Goal: Task Accomplishment & Management: Manage account settings

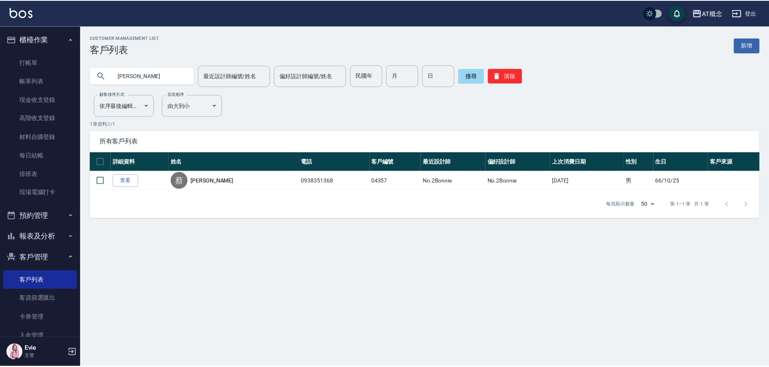
scroll to position [128, 0]
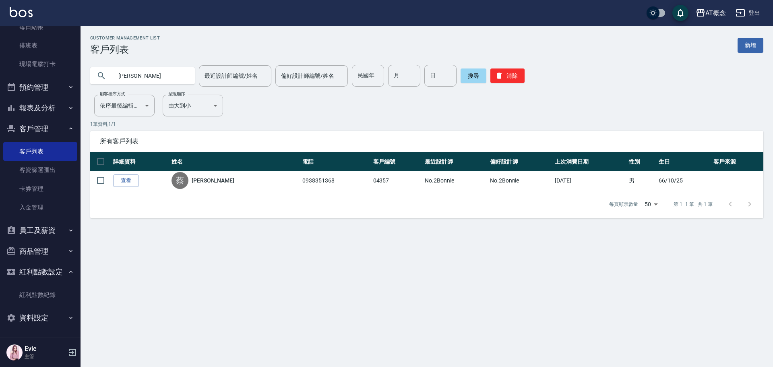
type input "蔡"
type input "呂"
type input "03808"
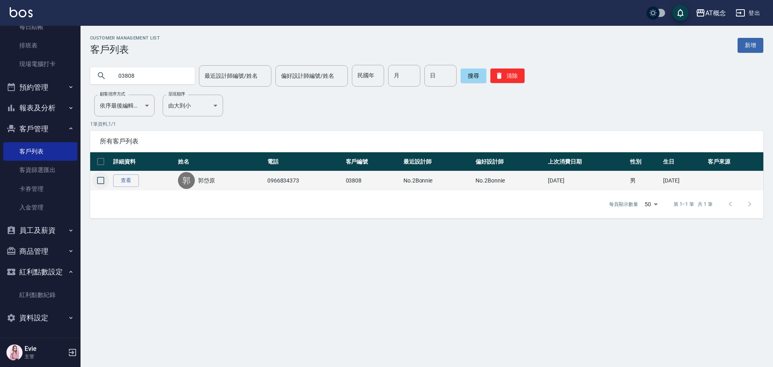
click at [103, 183] on input "checkbox" at bounding box center [100, 180] width 17 height 17
checkbox input "true"
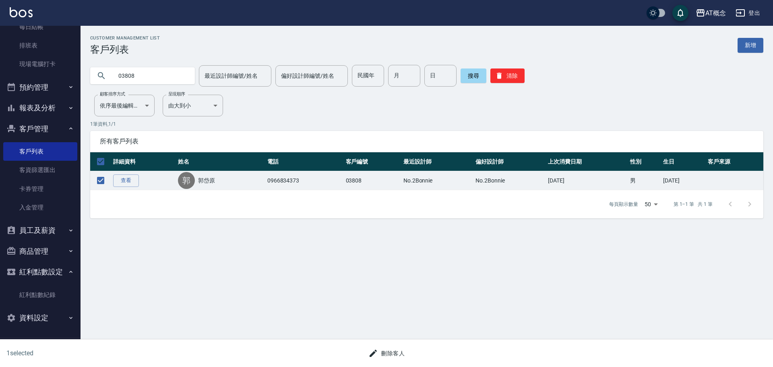
click at [394, 354] on button "刪除客人" at bounding box center [386, 353] width 43 height 15
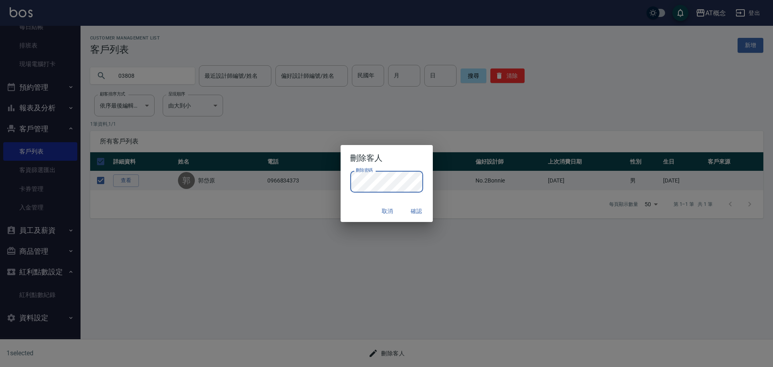
click at [414, 207] on button "確認" at bounding box center [417, 211] width 26 height 15
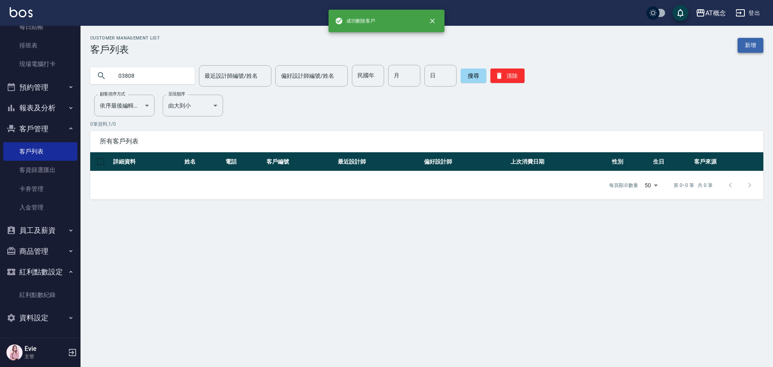
click at [751, 47] on link "新增" at bounding box center [751, 45] width 26 height 15
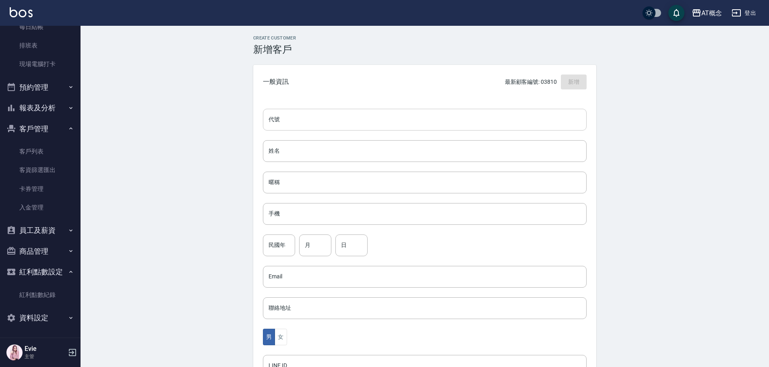
click at [405, 122] on input "代號" at bounding box center [425, 120] width 324 height 22
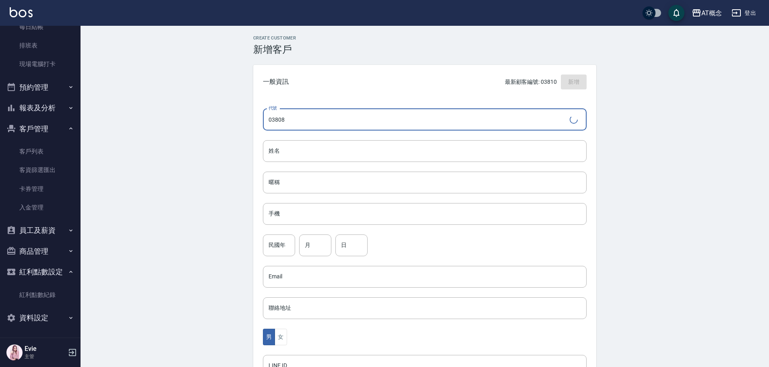
type input "03808"
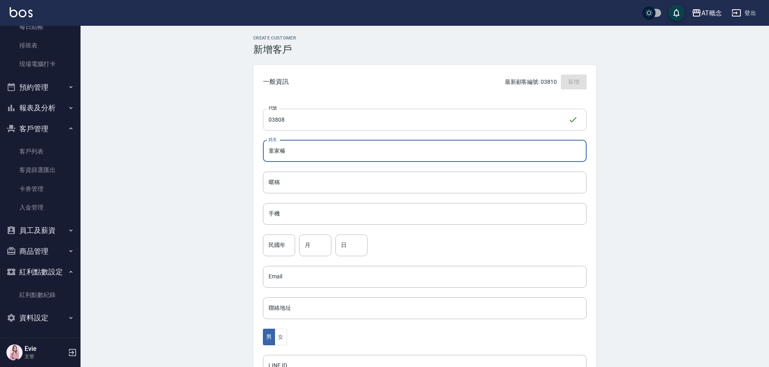
type input "童家榛"
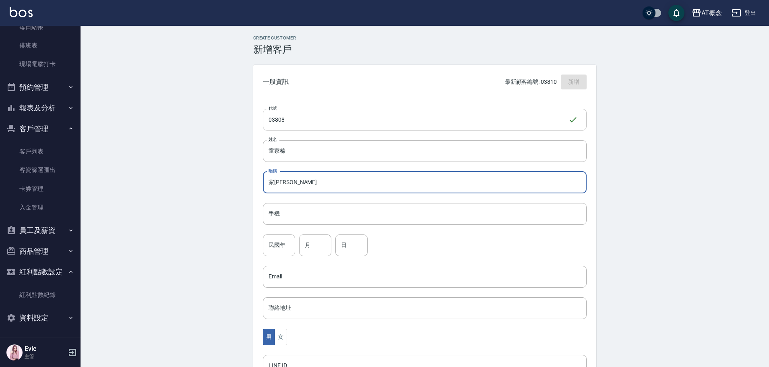
type input "家[PERSON_NAME]"
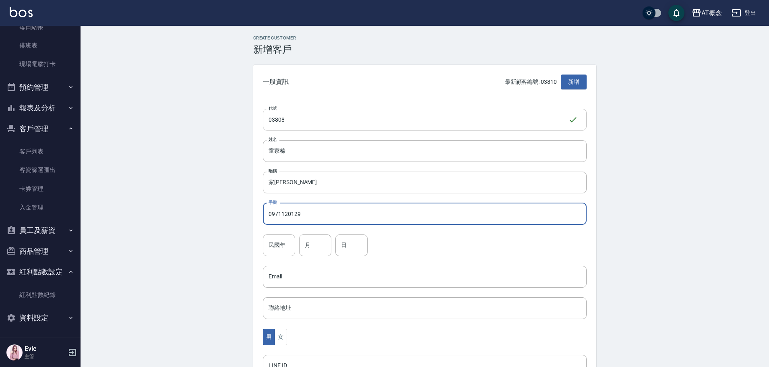
type input "0971120129"
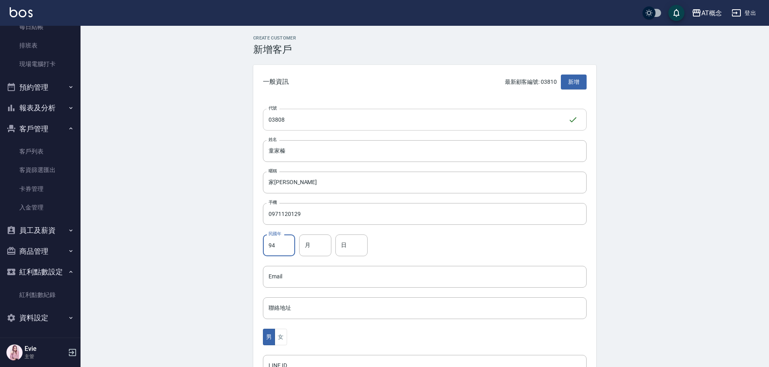
type input "94"
type input "10"
type input "17"
click at [281, 336] on button "女" at bounding box center [281, 337] width 12 height 17
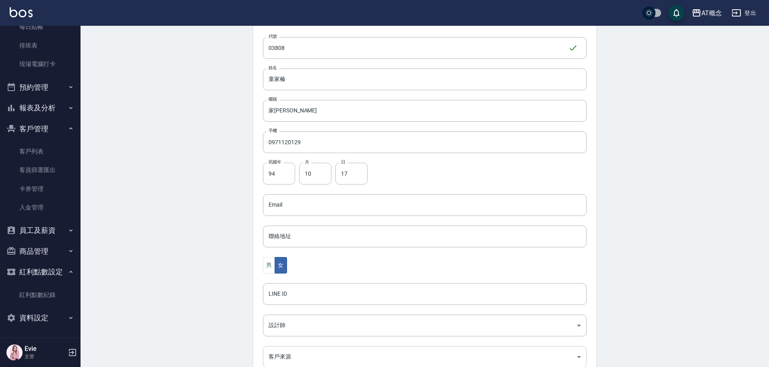
scroll to position [157, 0]
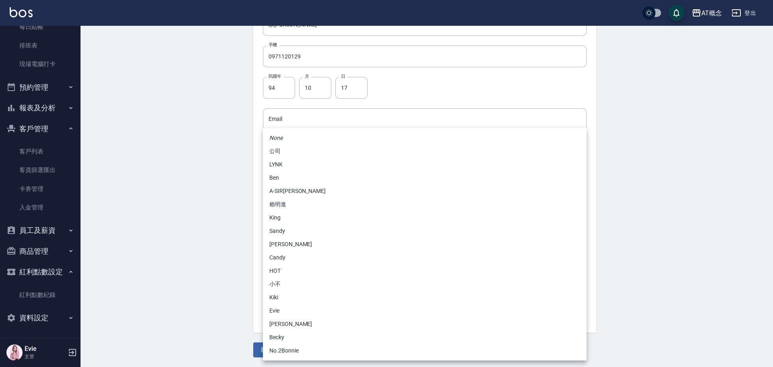
click at [304, 237] on body "AT概念 登出 櫃檯作業 打帳單 帳單列表 現金收支登錄 高階收支登錄 材料自購登錄 每日結帳 排班表 現場電腦打卡 預約管理 預約管理 單日預約紀錄 單週預…" at bounding box center [386, 105] width 773 height 524
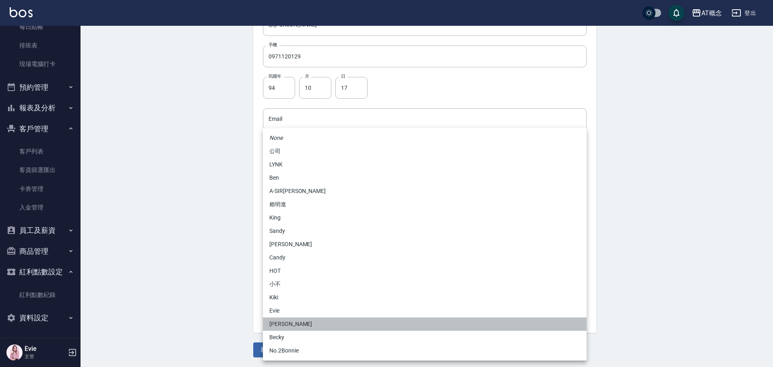
click at [272, 319] on li "[PERSON_NAME]" at bounding box center [425, 323] width 324 height 13
type input "6d66dedd-d7e3-492f-8c05-f4e40e3a1c36"
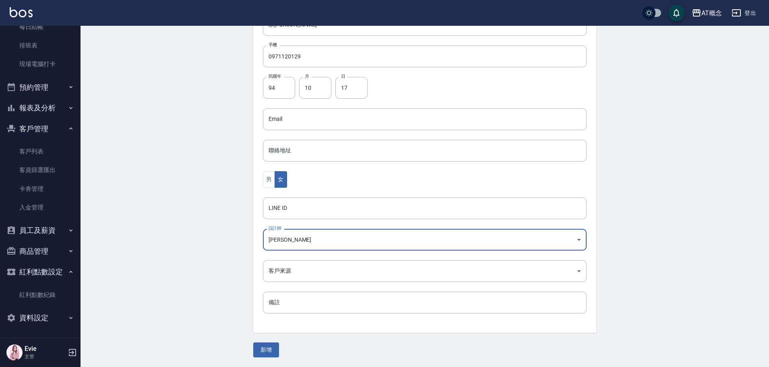
click at [267, 354] on button "新增" at bounding box center [266, 349] width 26 height 15
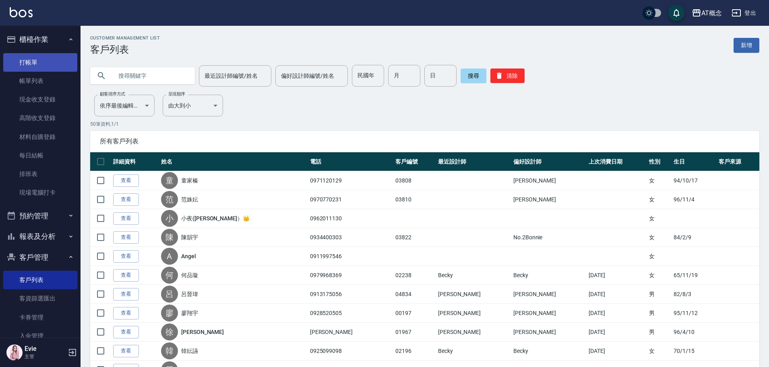
click at [28, 60] on link "打帳單" at bounding box center [40, 62] width 74 height 19
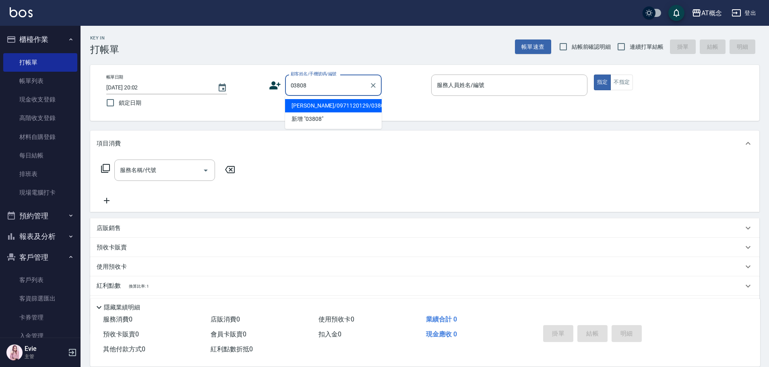
type input "[PERSON_NAME]/0971120129/03808"
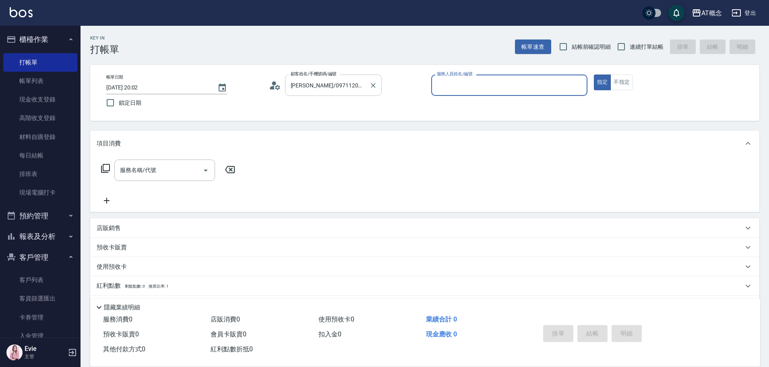
type input "Anson-3"
click at [594, 75] on button "指定" at bounding box center [602, 83] width 17 height 16
type button "true"
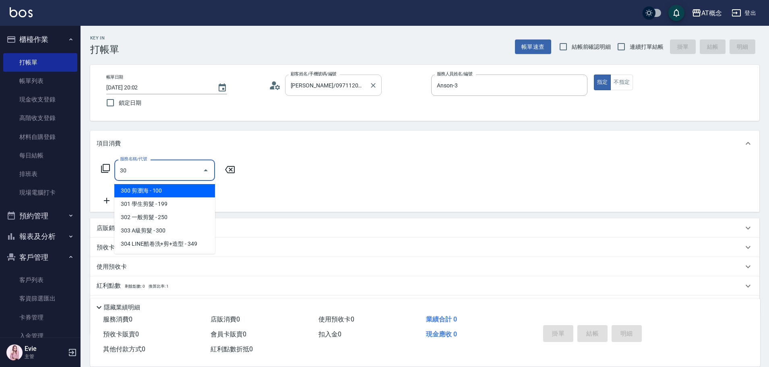
type input "303"
type input "30"
type input "303 A級剪髮(303)"
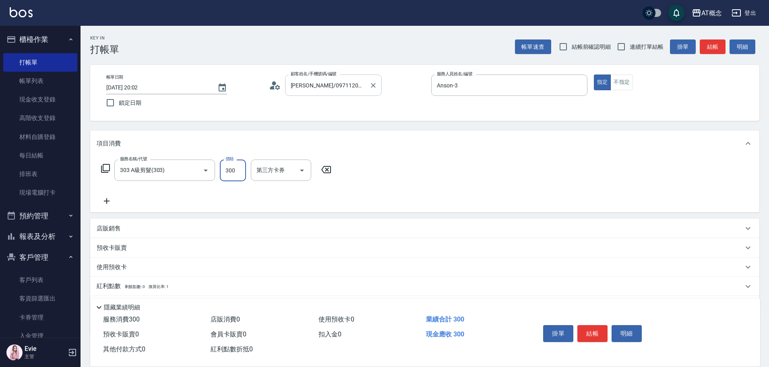
type input "0"
type input "35"
type input "30"
type input "350"
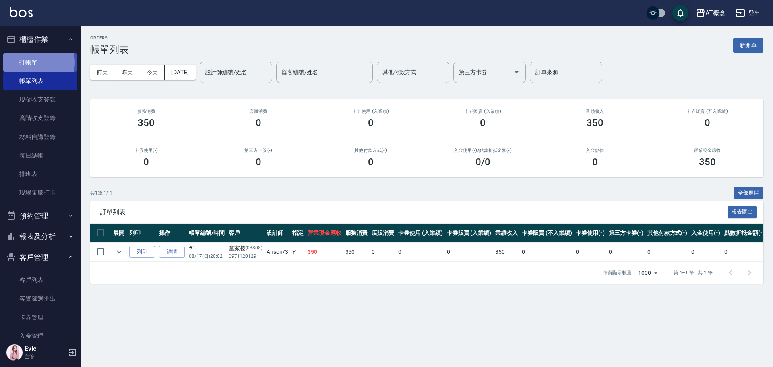
click at [36, 62] on link "打帳單" at bounding box center [40, 62] width 74 height 19
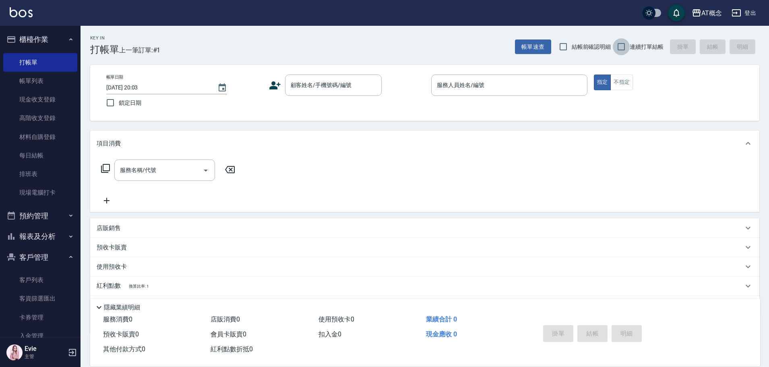
click at [618, 47] on input "連續打單結帳" at bounding box center [621, 46] width 17 height 17
checkbox input "true"
drag, startPoint x: 309, startPoint y: 85, endPoint x: 314, endPoint y: 83, distance: 5.2
click at [314, 83] on input "顧客姓名/手機號碼/編號" at bounding box center [327, 85] width 77 height 14
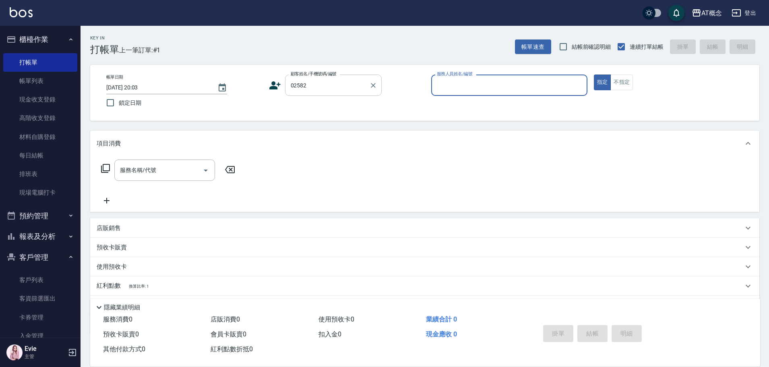
type input "[PERSON_NAME]/0963768775/02582"
type input "[PERSON_NAME]-2"
click at [594, 75] on button "指定" at bounding box center [602, 83] width 17 height 16
type button "true"
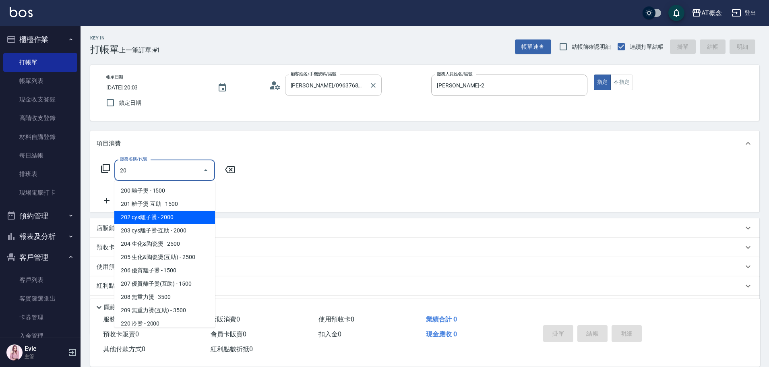
type input "202 cys離子燙(202)"
type input "200"
type input "202 cys離子燙(202)"
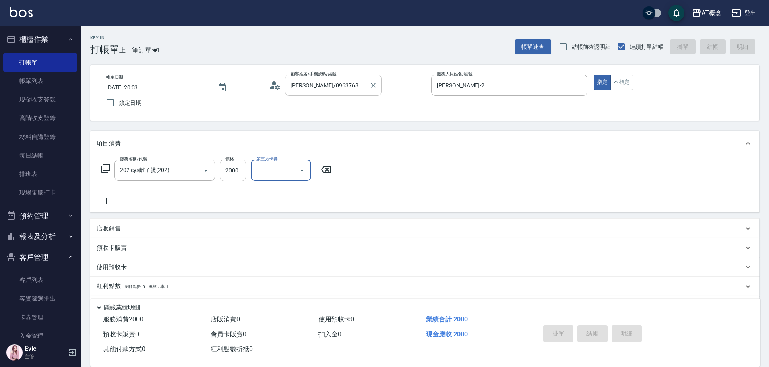
type input "0"
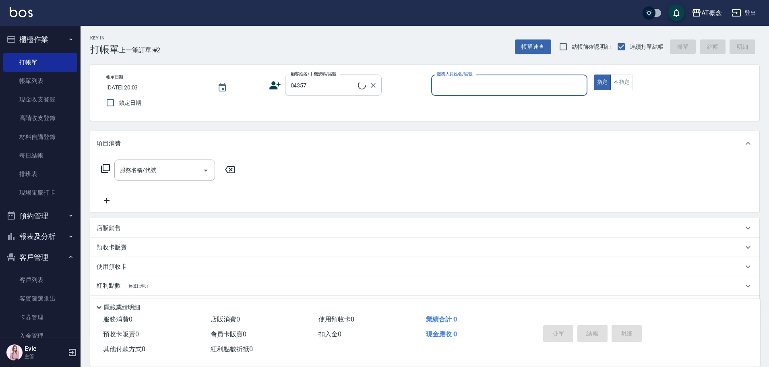
type input "[PERSON_NAME]/0938351368/04357"
type input "[PERSON_NAME]-2"
click at [594, 75] on button "指定" at bounding box center [602, 83] width 17 height 16
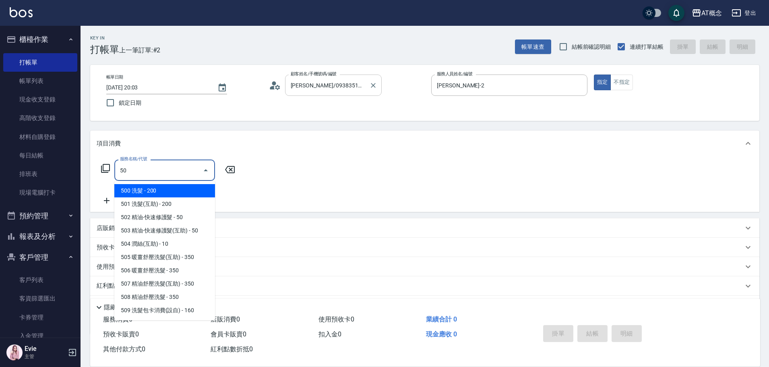
type input "501"
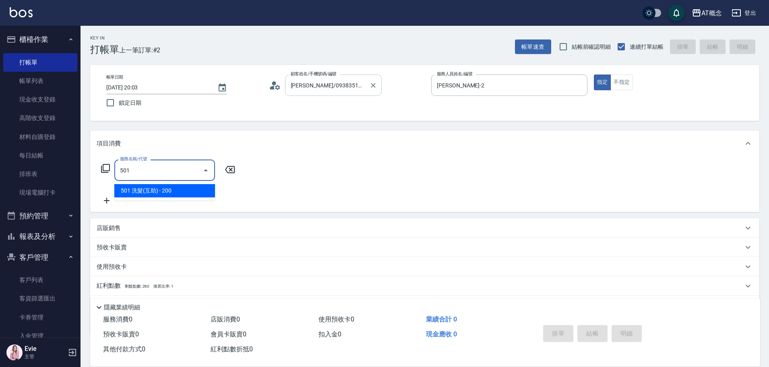
type input "20"
type input "501 洗髮(互助)(501)"
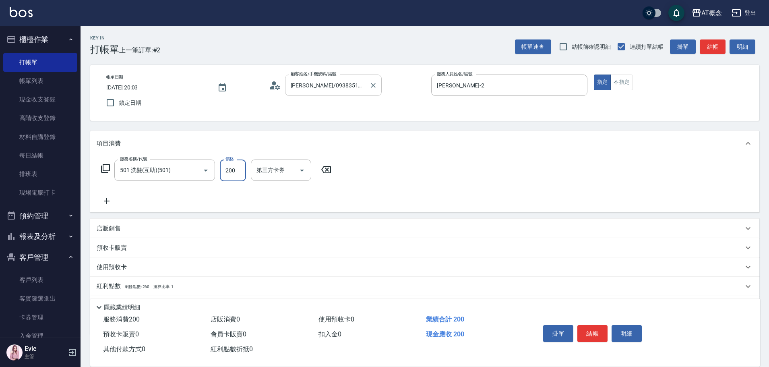
type input "0"
type input "250"
type input "20"
type input "250"
type input "Sandy-25"
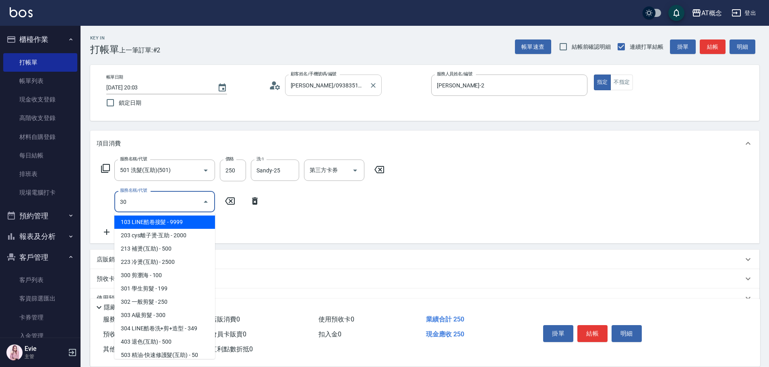
type input "303"
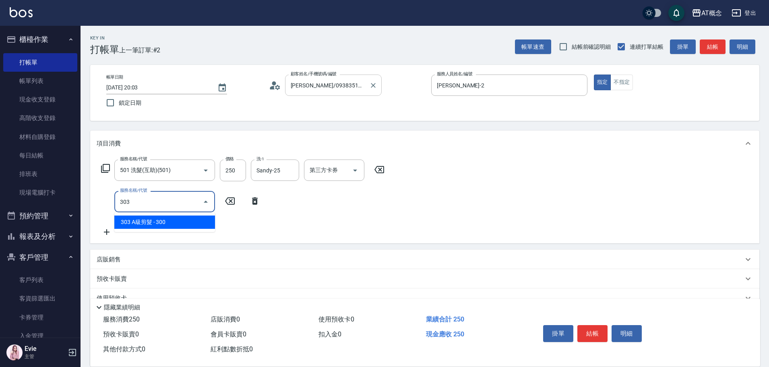
type input "50"
type input "303 A級剪髮(303)"
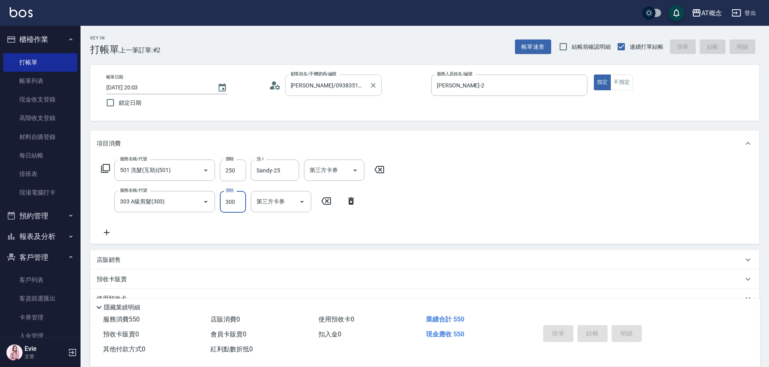
type input "0"
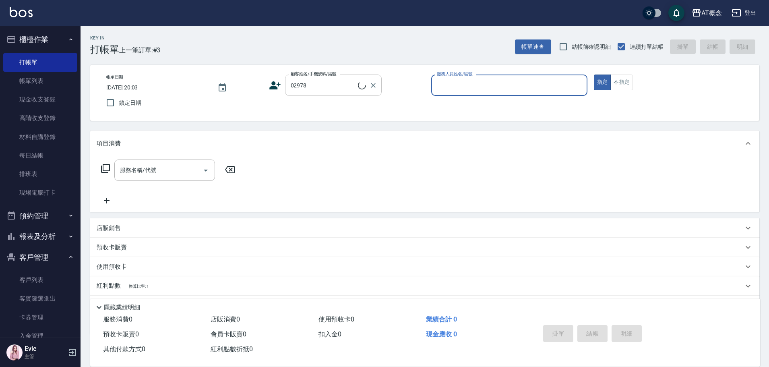
type input "[PERSON_NAME]/0917843843/02978"
type input "LYNK-4"
click at [594, 75] on button "指定" at bounding box center [602, 83] width 17 height 16
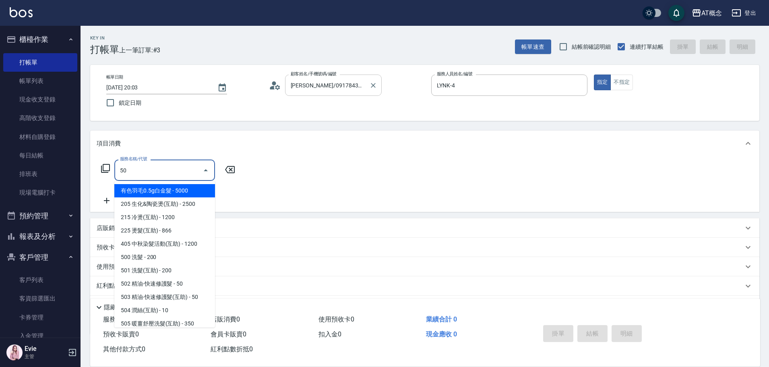
type input "500"
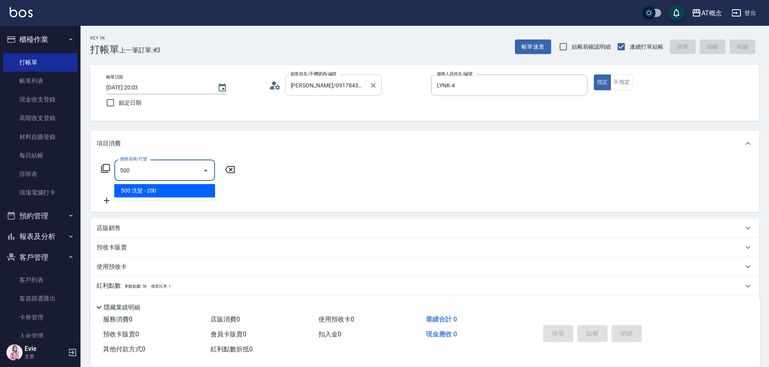
type input "20"
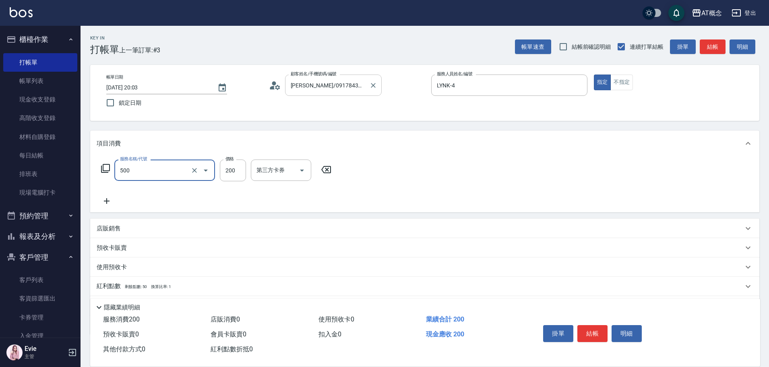
type input "500 洗髮(500)"
type input "0"
type input "250"
type input "20"
type input "250"
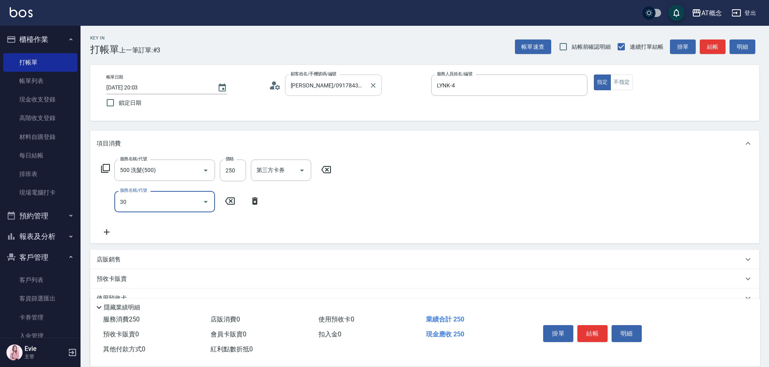
type input "303"
type input "50"
type input "303 A級剪髮(303)"
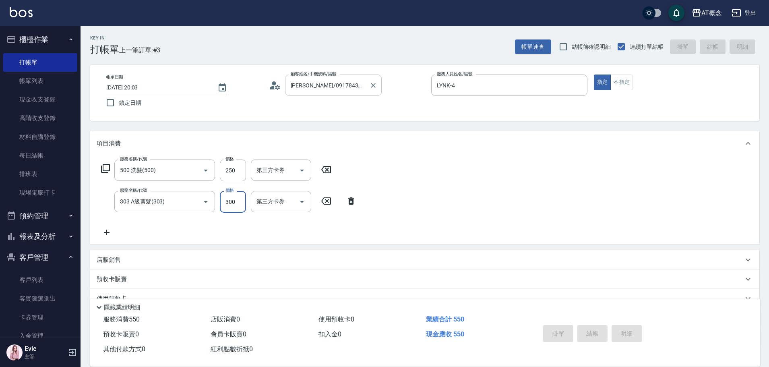
type input "[DATE] 20:04"
type input "0"
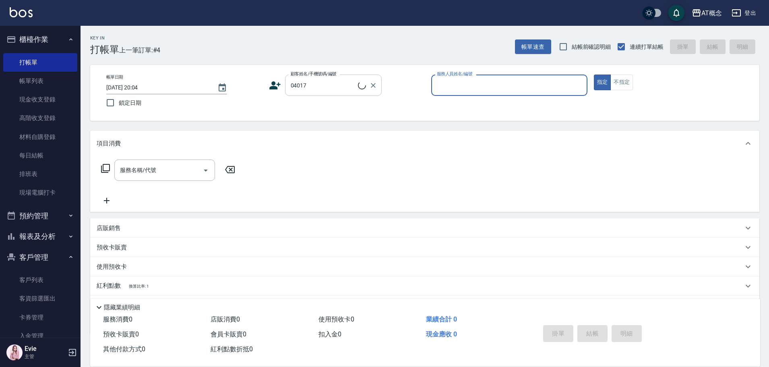
type input "[PERSON_NAME]/0903592772/04017"
type input "Anson-3"
click at [594, 75] on button "指定" at bounding box center [602, 83] width 17 height 16
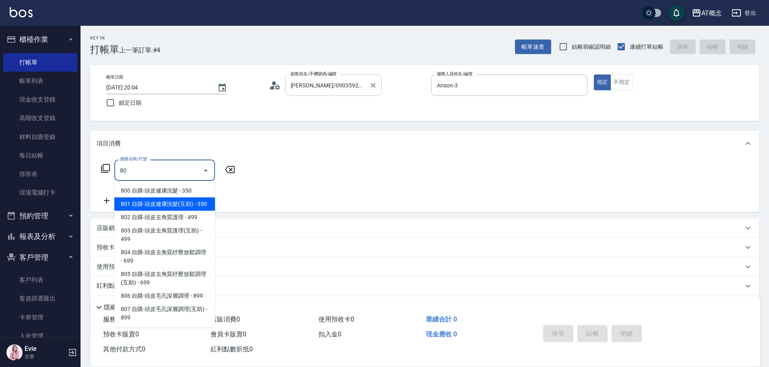
type input "801 自購-頭皮健康洗髮(互助)(801)"
type input "30"
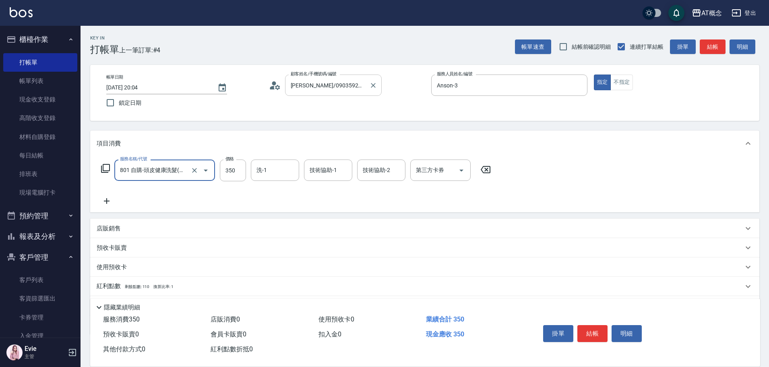
type input "801 自購-頭皮健康洗髮(互助)(801)"
type input "0"
type input "40"
type input "400"
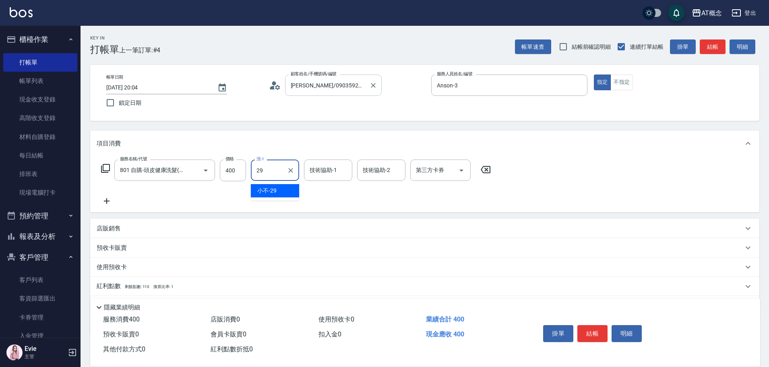
type input "小不-29"
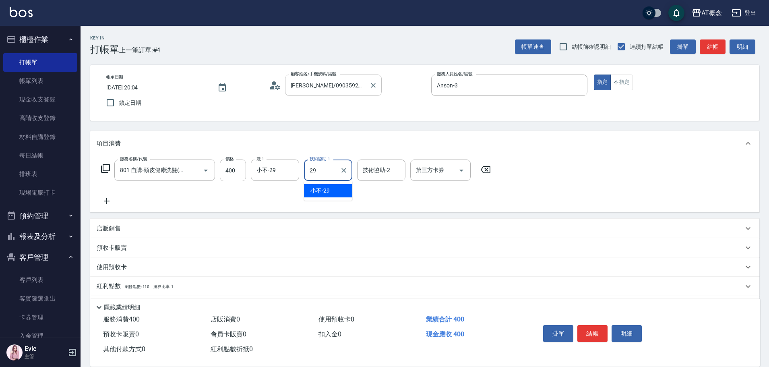
type input "小不-29"
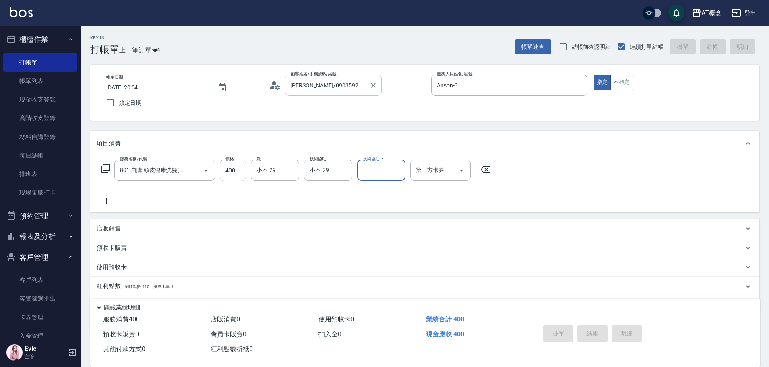
type input "0"
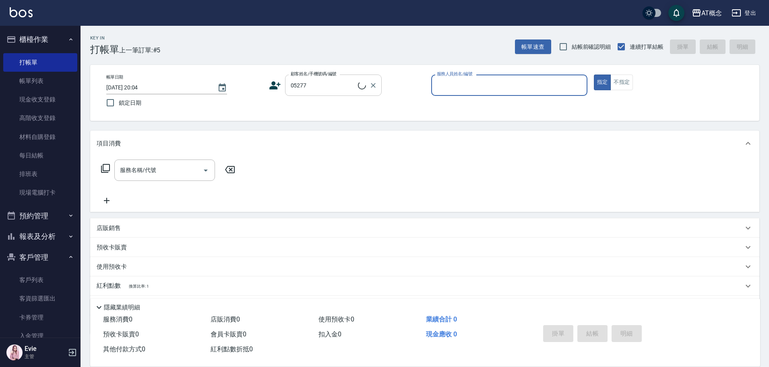
type input "[PERSON_NAME]/0963820675/05277"
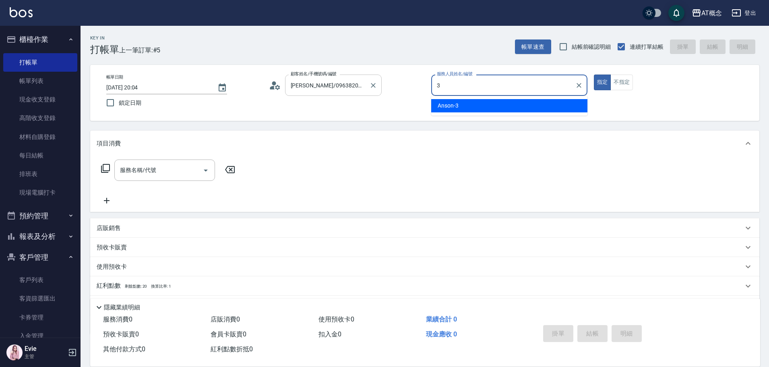
type input "Anson-3"
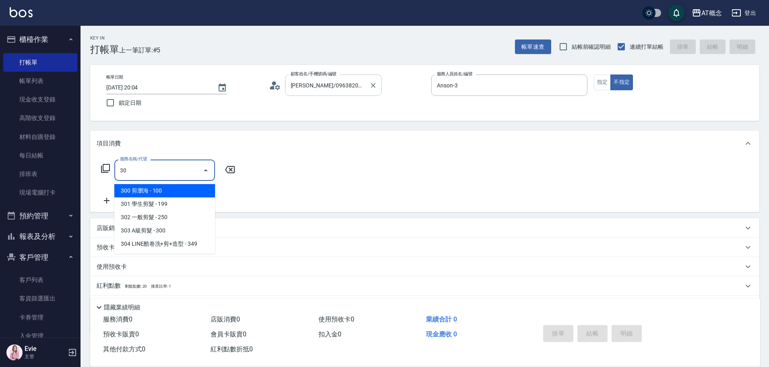
type input "302"
type input "20"
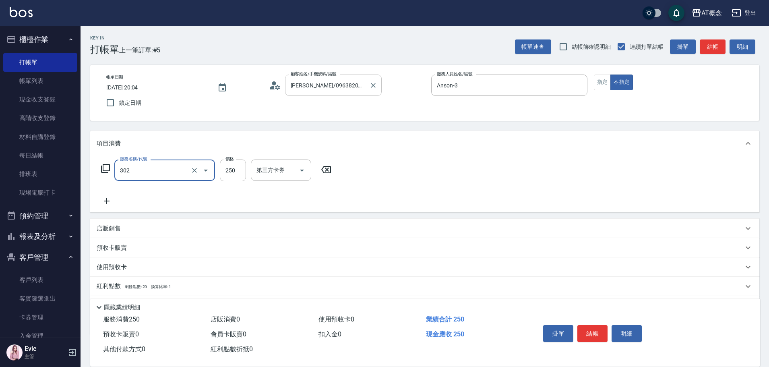
type input "302 一般剪髮(302)"
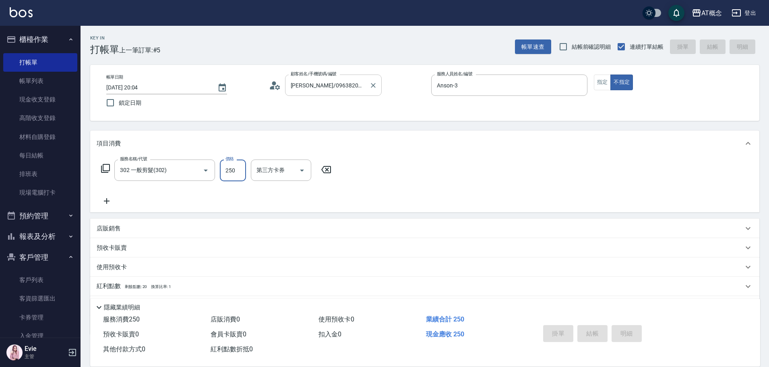
type input "0"
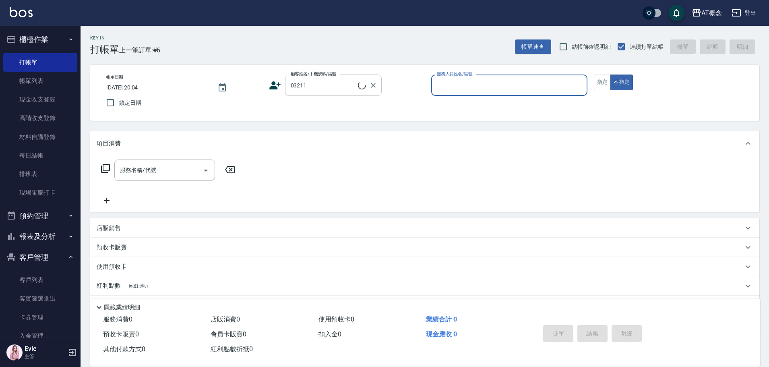
type input "惡魔/0939118511/03211"
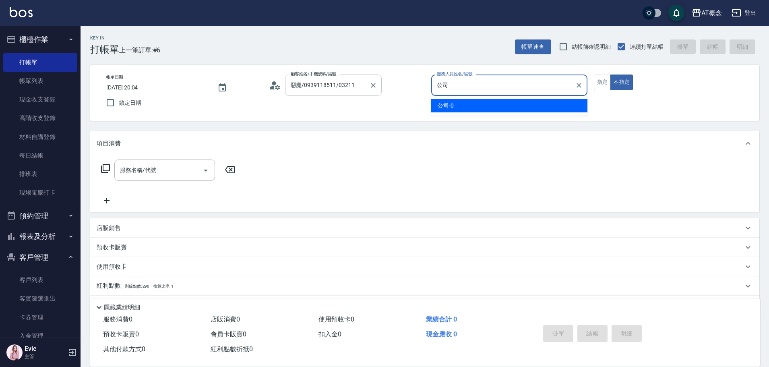
type input "公"
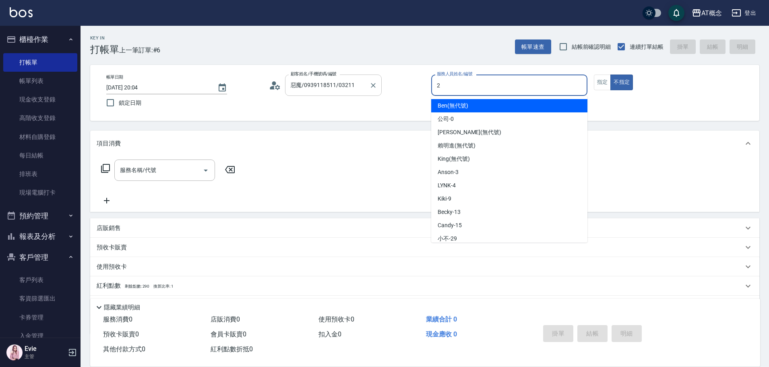
type input "[PERSON_NAME]-2"
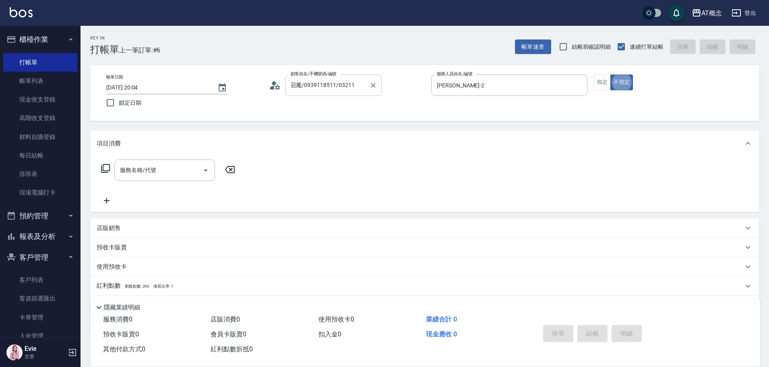
type button "false"
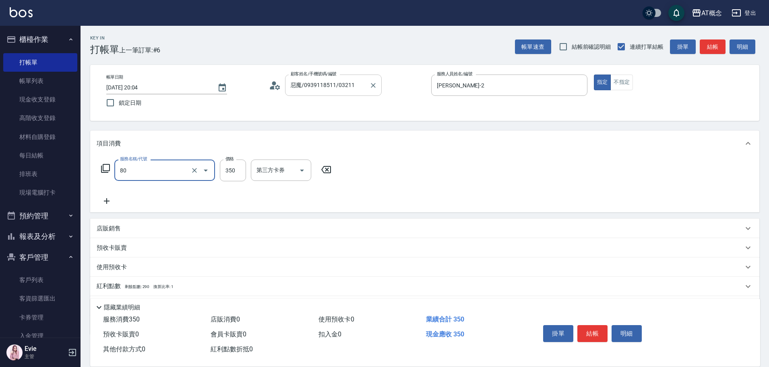
type input "801 自購-頭皮健康洗髮(互助)(801)"
type input "30"
type input "801 自購-頭皮健康洗髮(互助)(801)"
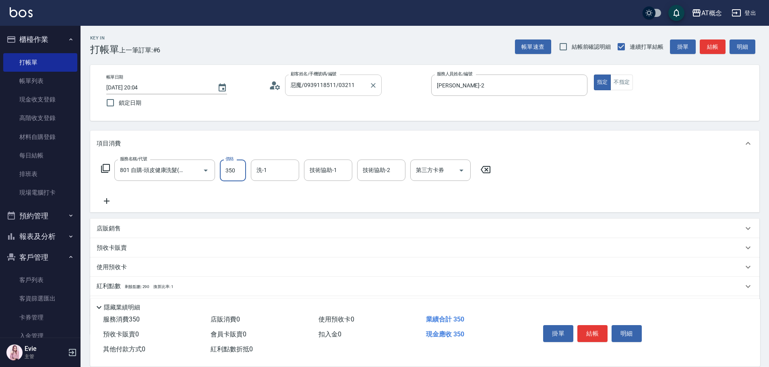
type input "0"
type input "45"
type input "40"
type input "450"
drag, startPoint x: 274, startPoint y: 163, endPoint x: 275, endPoint y: 157, distance: 6.5
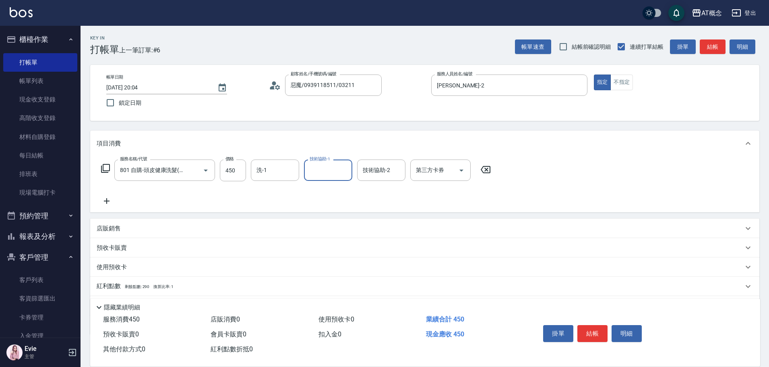
click at [275, 163] on input "洗-1" at bounding box center [275, 170] width 41 height 14
type input "HOT-17"
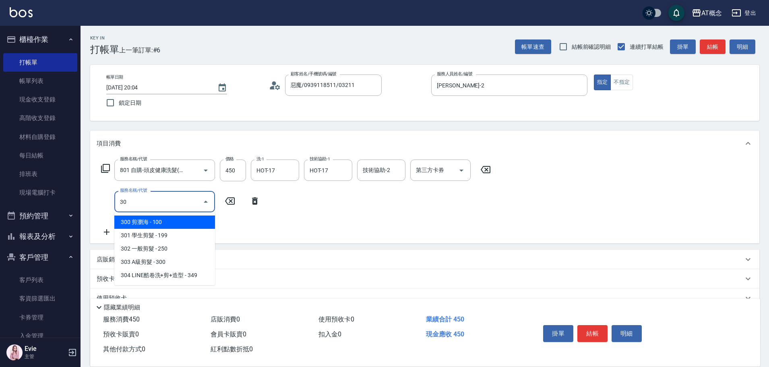
type input "303"
type input "70"
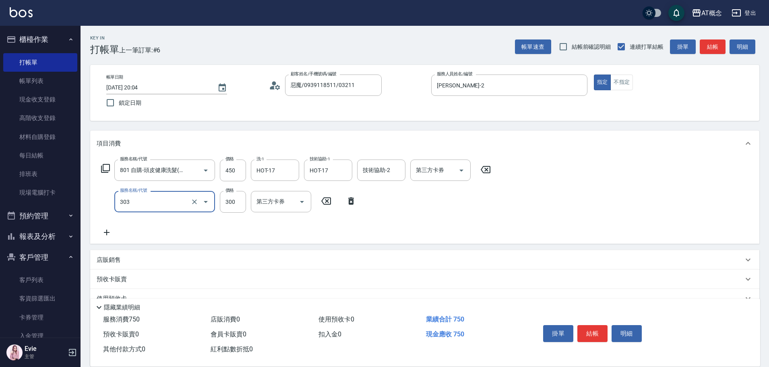
type input "303 A級剪髮(303)"
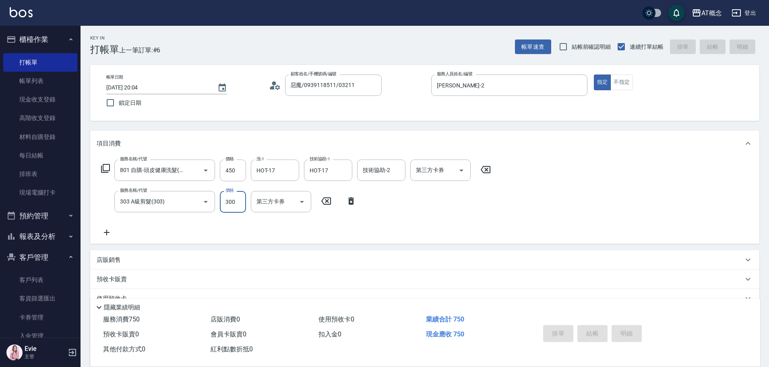
type input "0"
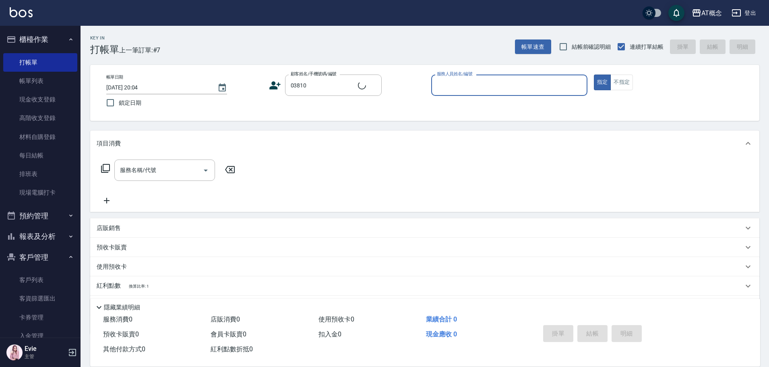
type input "范姝妘/0970770231/03810"
type input "Anson-3"
click at [594, 75] on button "指定" at bounding box center [602, 83] width 17 height 16
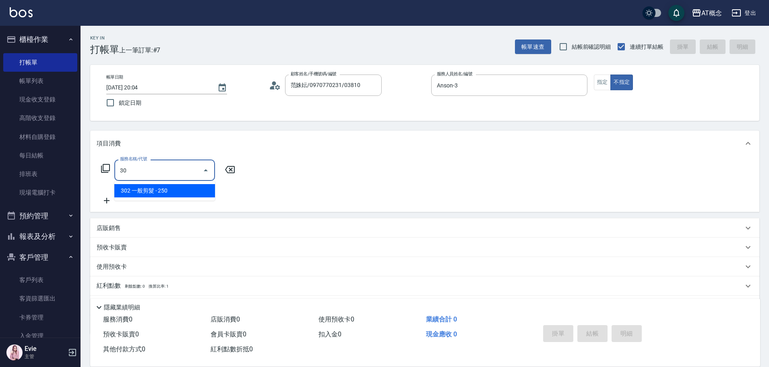
type input "302"
type input "20"
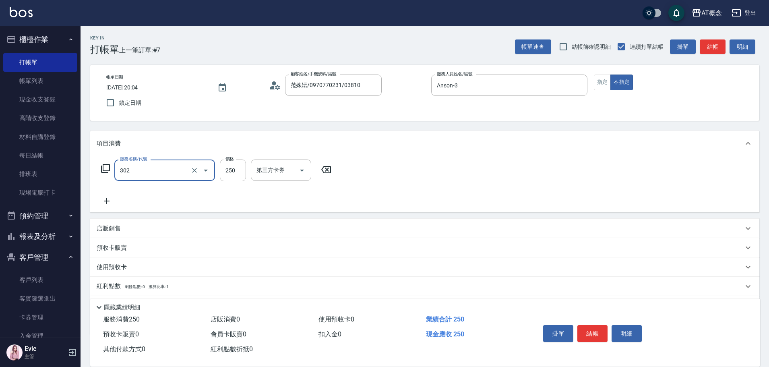
type input "302 一般剪髮(302)"
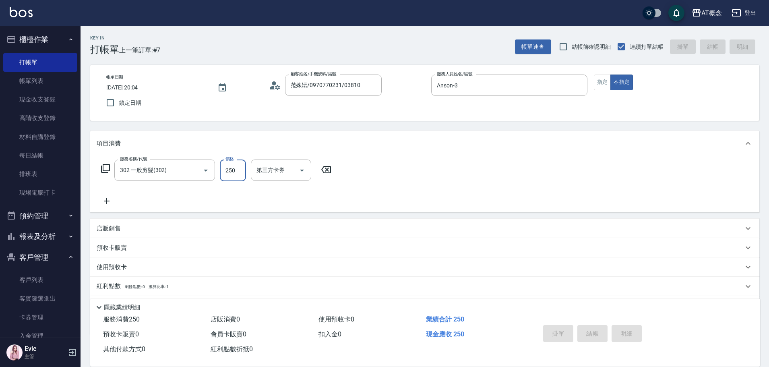
type input "[DATE] 20:05"
type input "0"
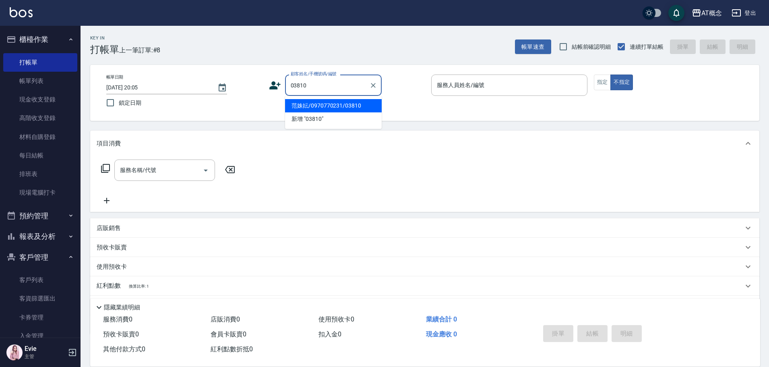
type input "范姝妘/0970770231/03810"
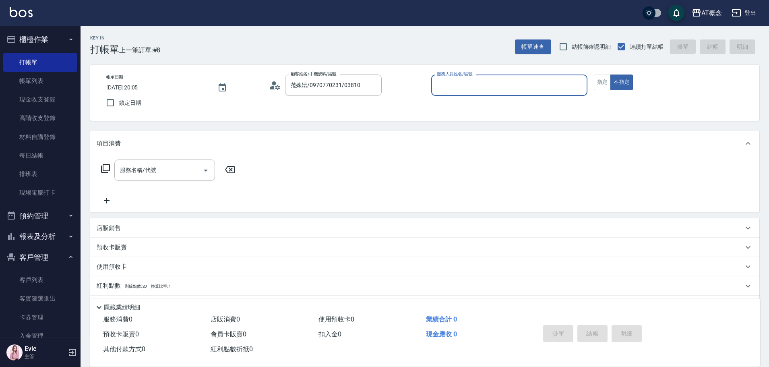
type input "Anson-3"
click at [611, 75] on button "不指定" at bounding box center [622, 83] width 23 height 16
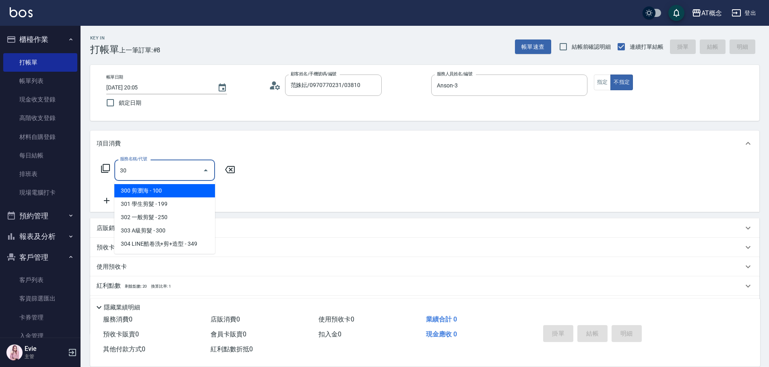
type input "302"
type input "20"
type input "302 一般剪髮(302)"
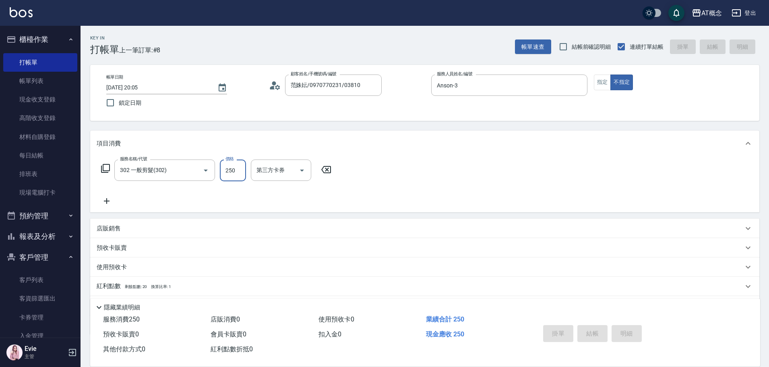
type input "0"
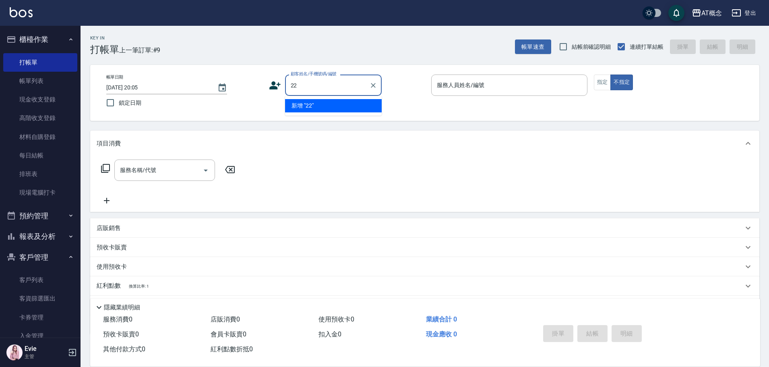
type input "2"
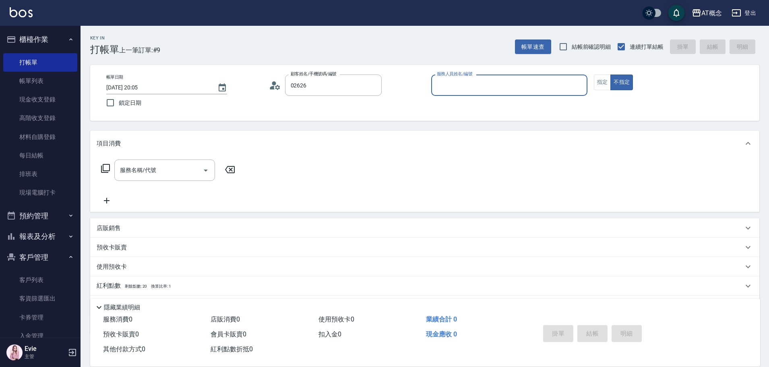
type input "[PERSON_NAME]/0936574316/02626"
type input "LYNK-4"
click at [611, 75] on button "不指定" at bounding box center [622, 83] width 23 height 16
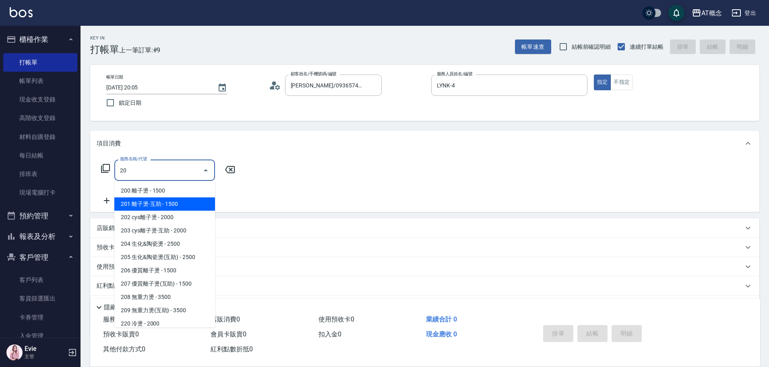
type input "201 離子燙-互助(201)"
type input "150"
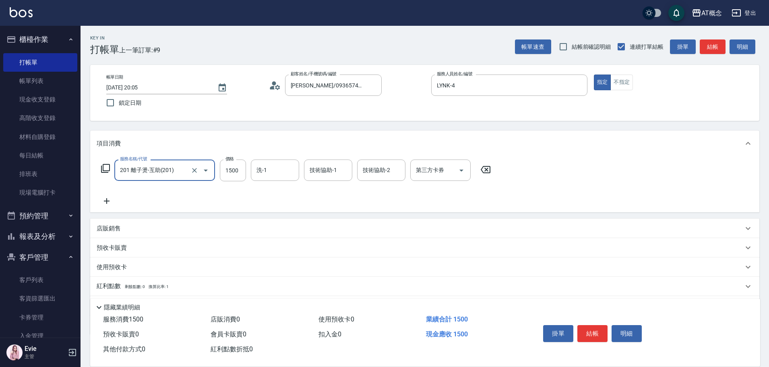
type input "201 離子燙-互助(201)"
type input "0"
type input "18"
type input "10"
type input "180"
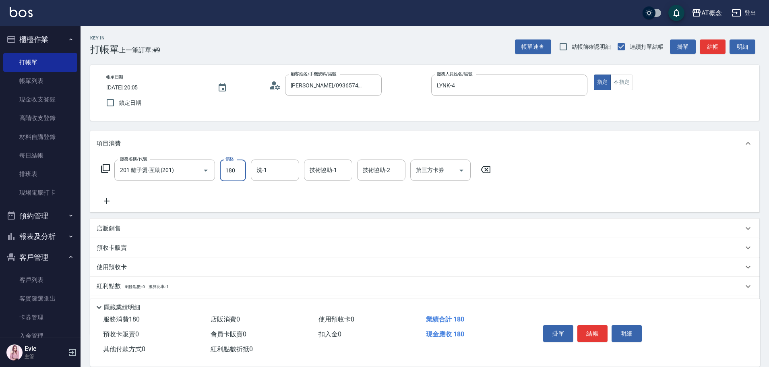
type input "180"
type input "1800"
type input "小不-29"
click at [288, 169] on icon "Clear" at bounding box center [291, 170] width 8 height 8
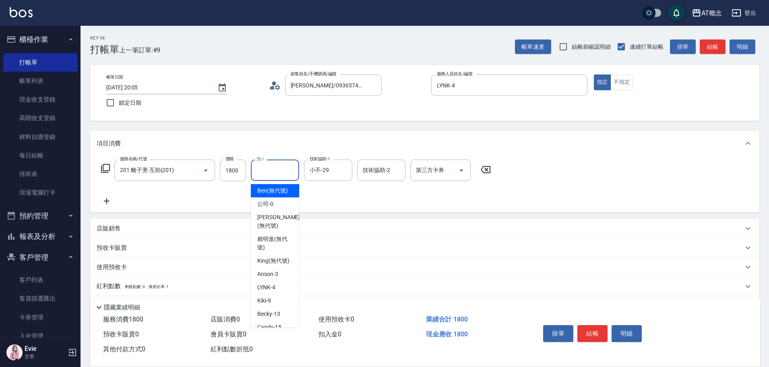
click at [266, 172] on input "洗-1" at bounding box center [275, 170] width 41 height 14
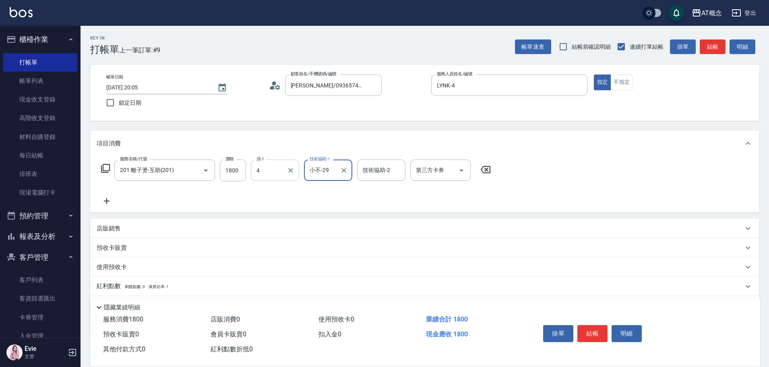
type input "LYNK-4"
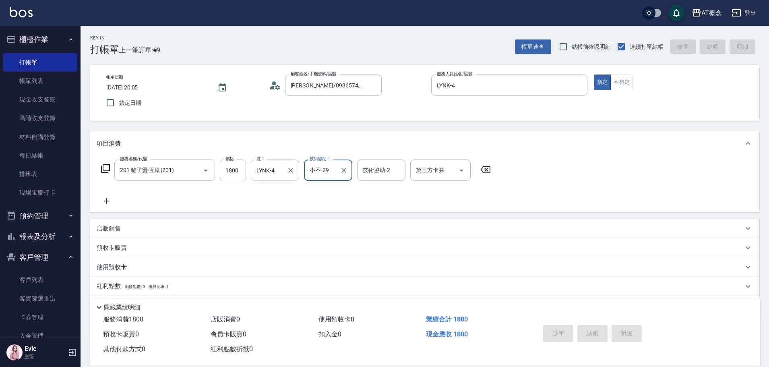
type input "0"
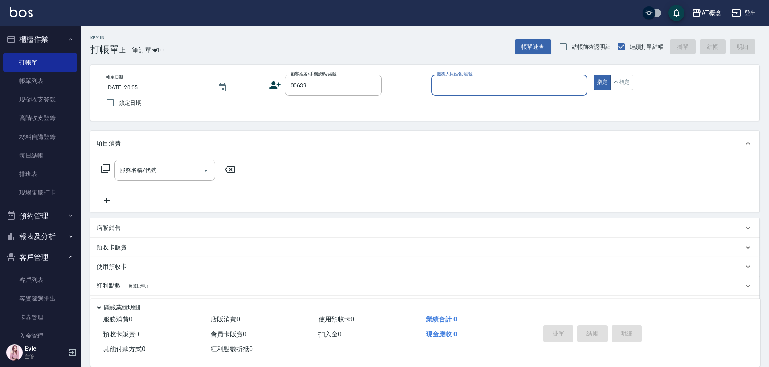
type input "[PERSON_NAME]/振元/00639"
type input "Anson-3"
click at [594, 75] on button "指定" at bounding box center [602, 83] width 17 height 16
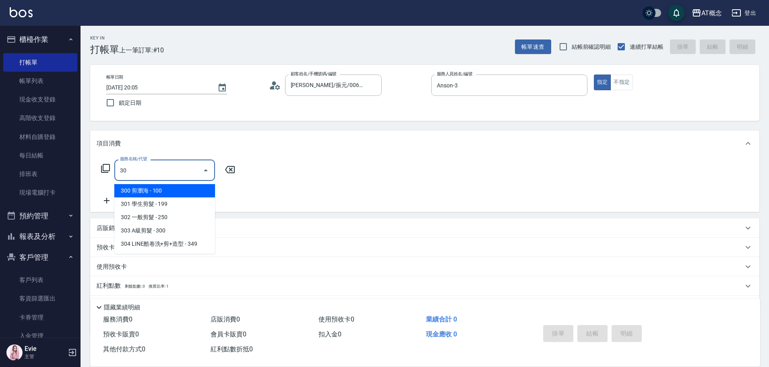
type input "303"
type input "30"
type input "303 A級剪髮(303)"
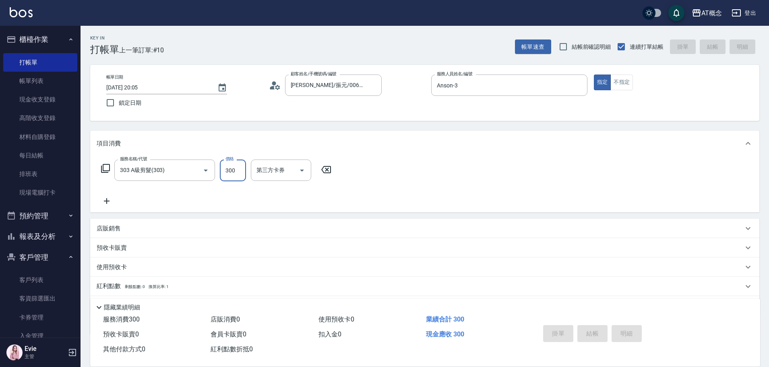
type input "0"
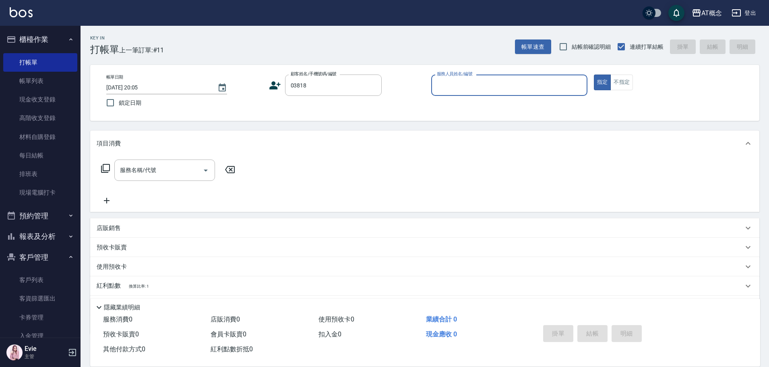
type input "[PERSON_NAME]/0979385528/03818"
type input "[PERSON_NAME]-2"
click at [594, 75] on button "指定" at bounding box center [602, 83] width 17 height 16
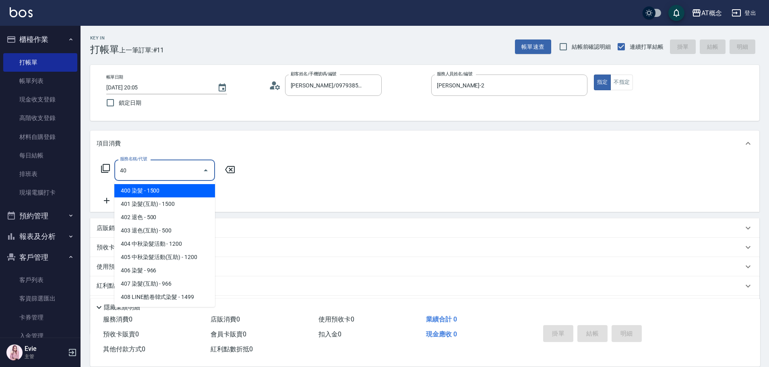
type input "401"
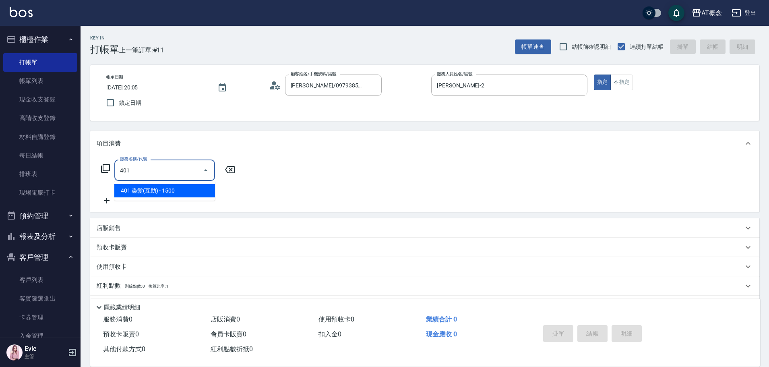
type input "150"
type input "401 染髮(互助)(401)"
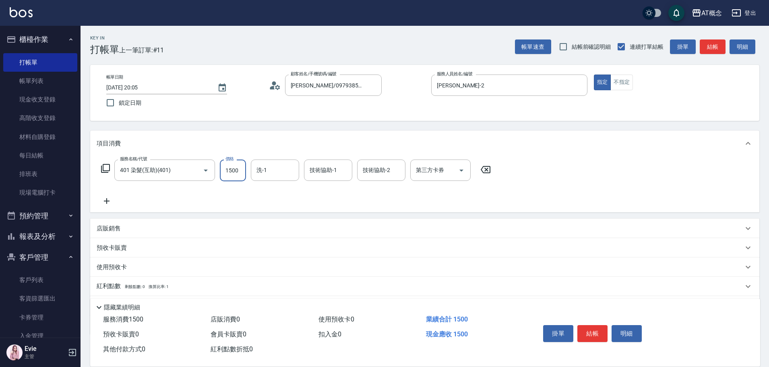
type input "0"
type input "17"
type input "10"
type input "179"
type input "170"
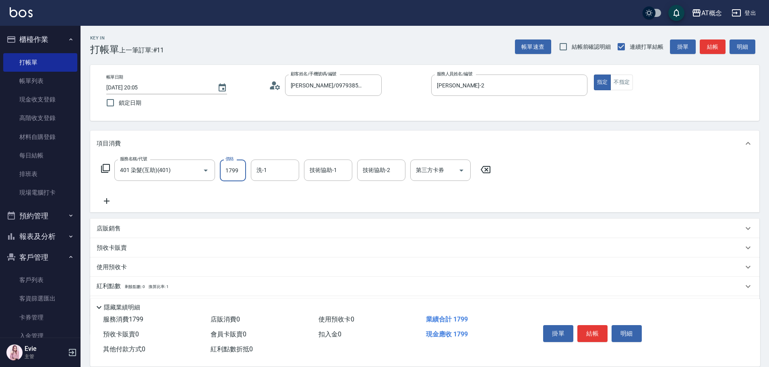
type input "1799"
type input "Sandy-25"
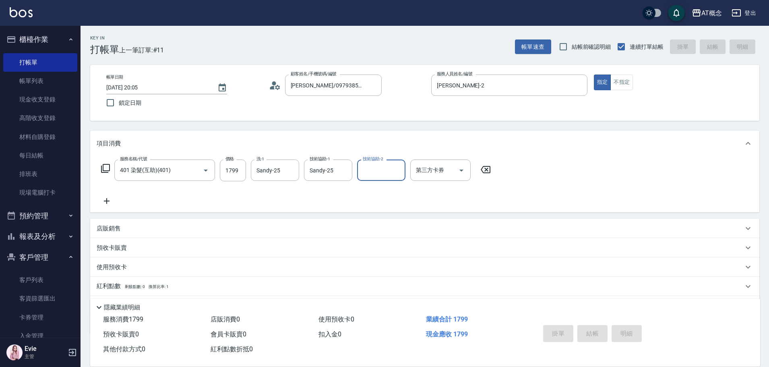
type input "[DATE] 20:06"
type input "0"
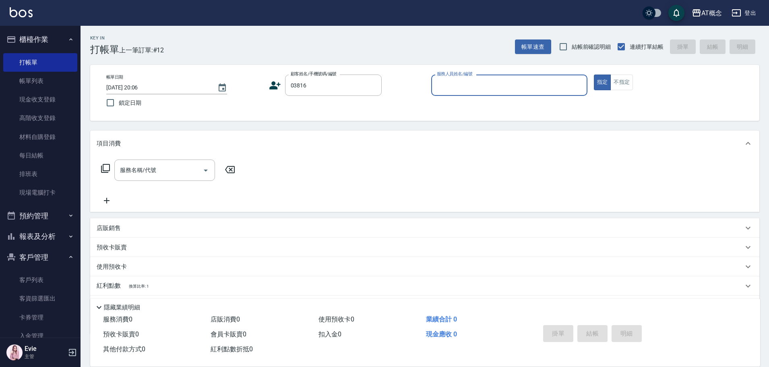
type input "[PERSON_NAME]/[PERSON_NAME]/03816"
type input "公司-0"
click at [37, 277] on link "客戶列表" at bounding box center [40, 280] width 74 height 19
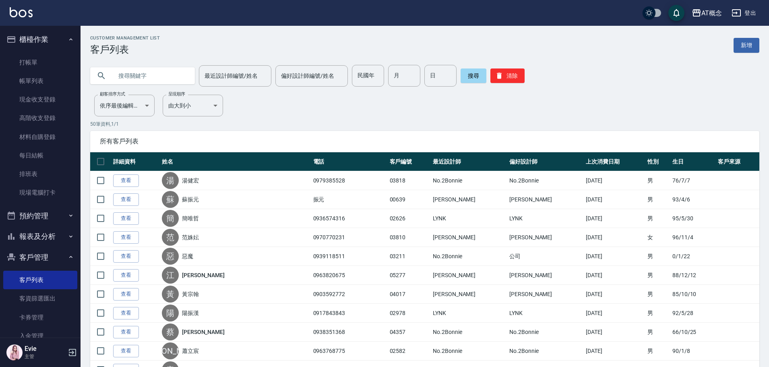
click at [146, 82] on input "text" at bounding box center [151, 76] width 76 height 22
type input "03816"
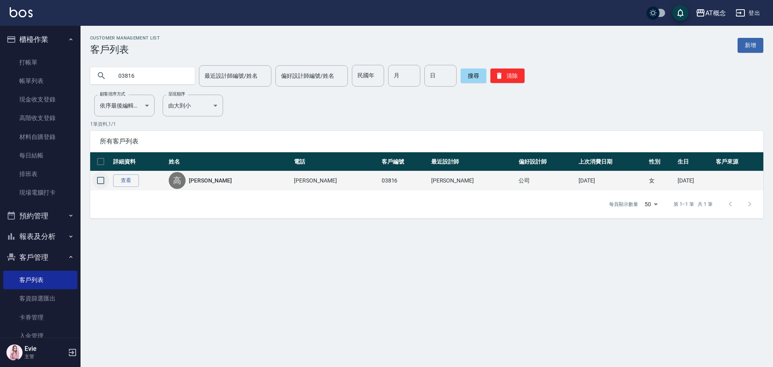
click at [101, 180] on input "checkbox" at bounding box center [100, 180] width 17 height 17
checkbox input "true"
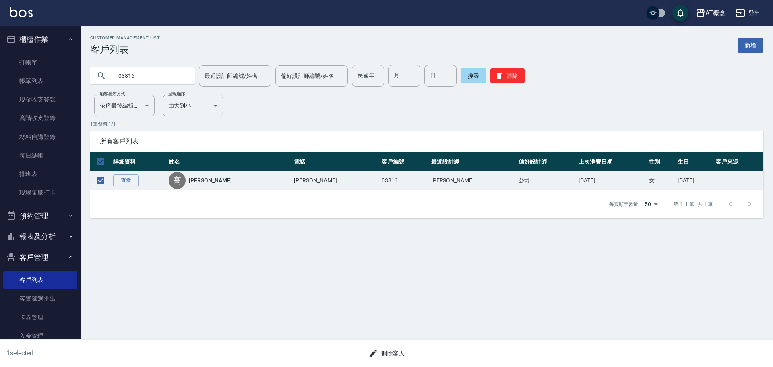
click at [401, 356] on button "刪除客人" at bounding box center [386, 353] width 43 height 15
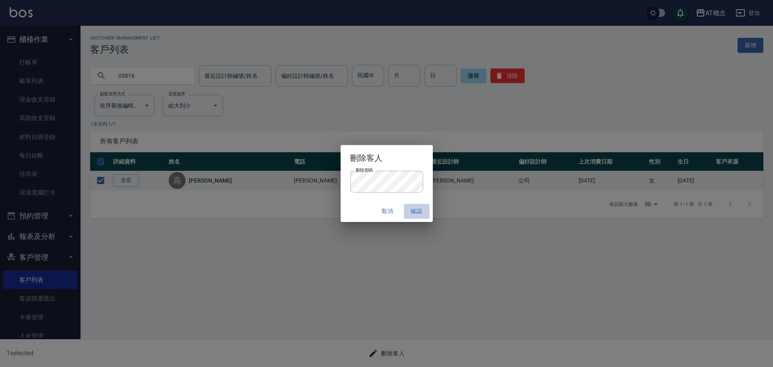
click at [419, 211] on button "確認" at bounding box center [417, 211] width 26 height 15
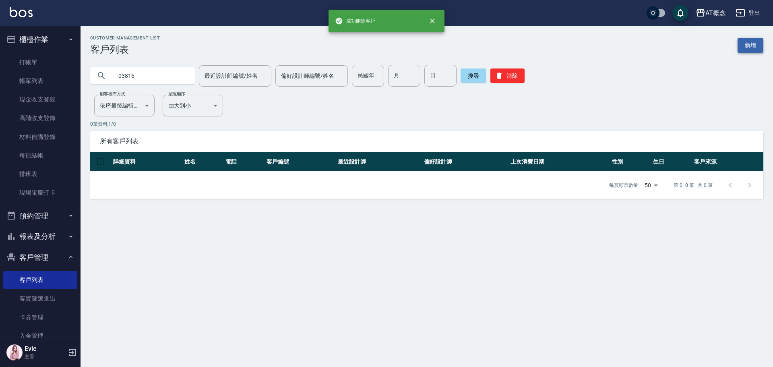
click at [754, 44] on link "新增" at bounding box center [751, 45] width 26 height 15
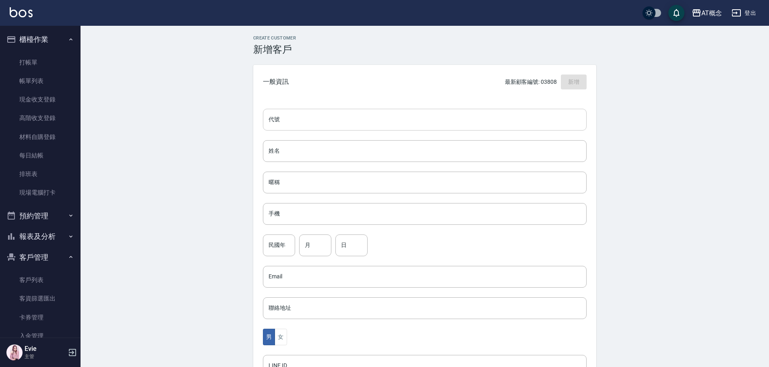
click at [389, 117] on input "代號" at bounding box center [425, 120] width 324 height 22
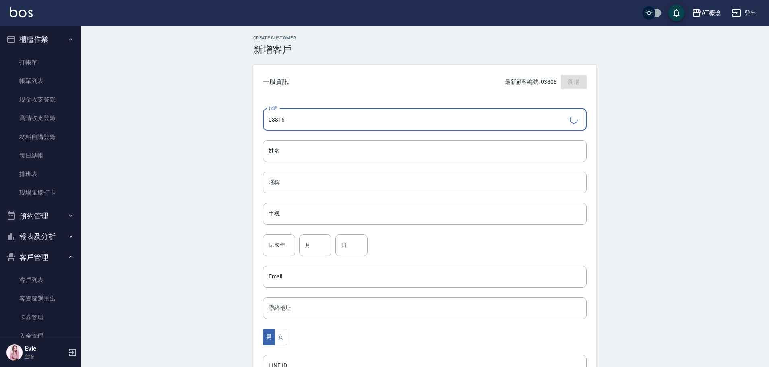
type input "03816"
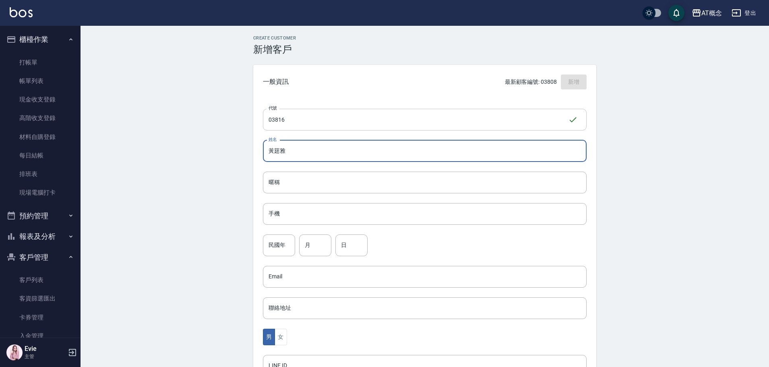
type input "黃莛雅"
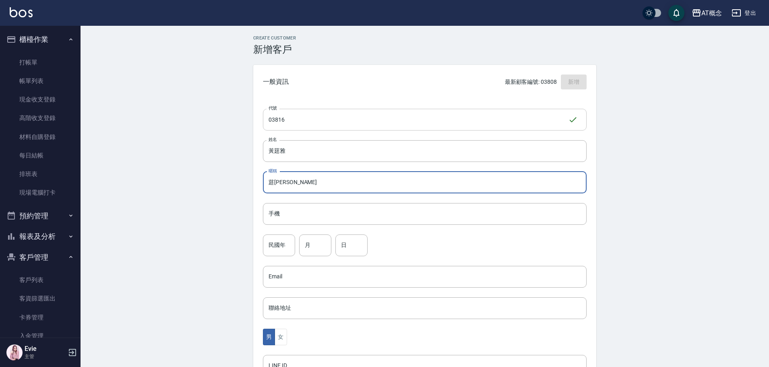
type input "莛[PERSON_NAME]"
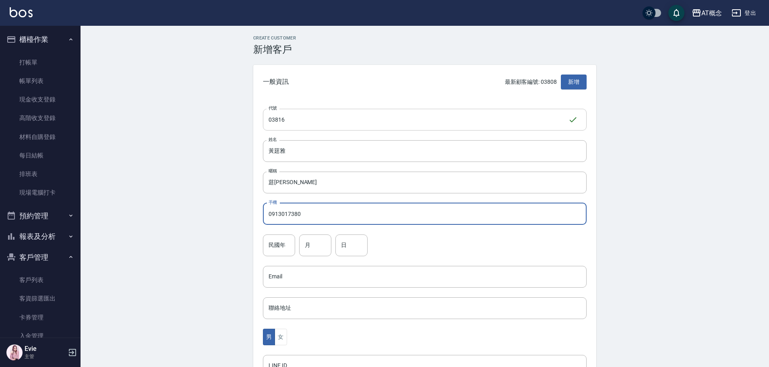
type input "0913017380"
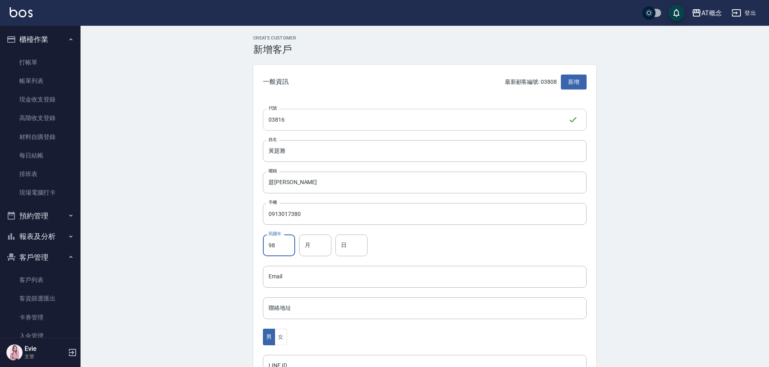
type input "98"
type input "8"
type input "6"
click at [280, 335] on button "女" at bounding box center [281, 337] width 12 height 17
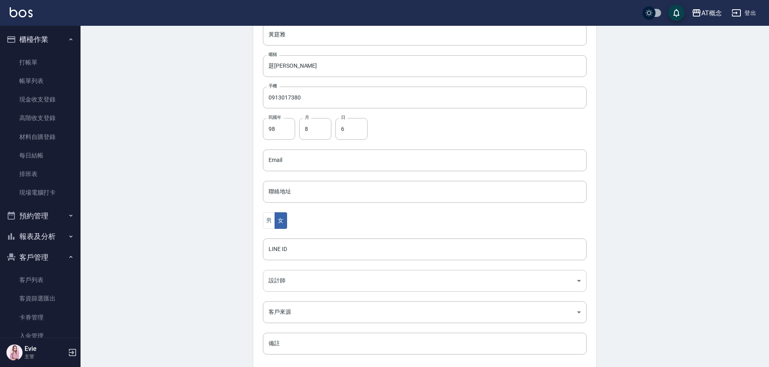
scroll to position [121, 0]
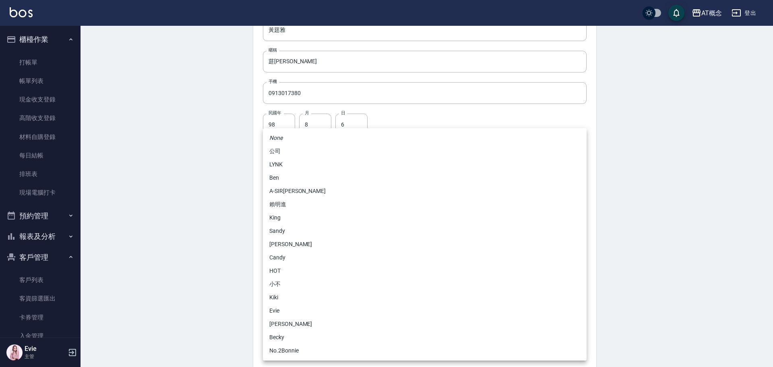
click at [281, 279] on body "AT概念 登出 櫃檯作業 打帳單 帳單列表 現金收支登錄 高階收支登錄 材料自購登錄 每日結帳 排班表 現場電腦打卡 預約管理 預約管理 單日預約紀錄 單週預…" at bounding box center [386, 141] width 773 height 524
click at [288, 350] on li "No.2Bonnie" at bounding box center [425, 350] width 324 height 13
type input "20abcae0-810e-448a-b26a-bcbab897de4d"
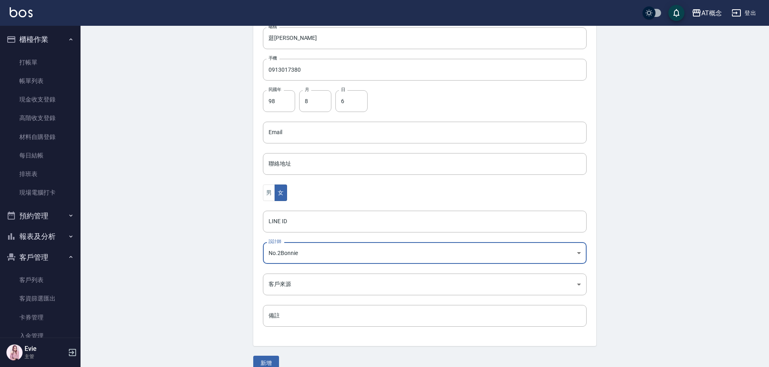
scroll to position [157, 0]
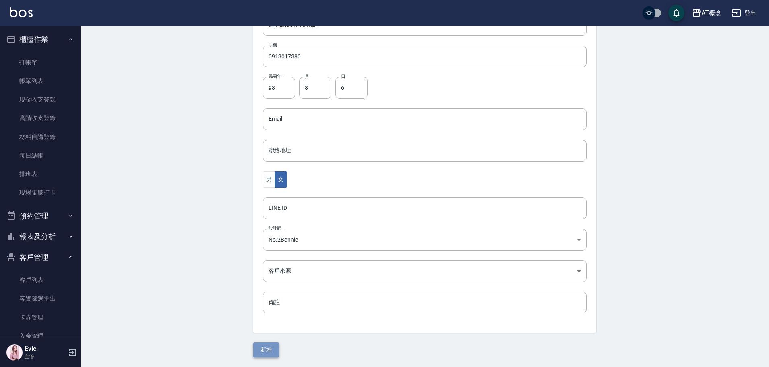
click at [274, 348] on button "新增" at bounding box center [266, 349] width 26 height 15
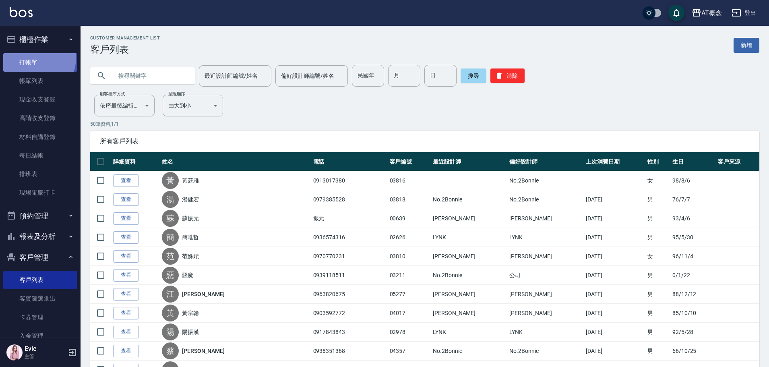
click at [32, 58] on link "打帳單" at bounding box center [40, 62] width 74 height 19
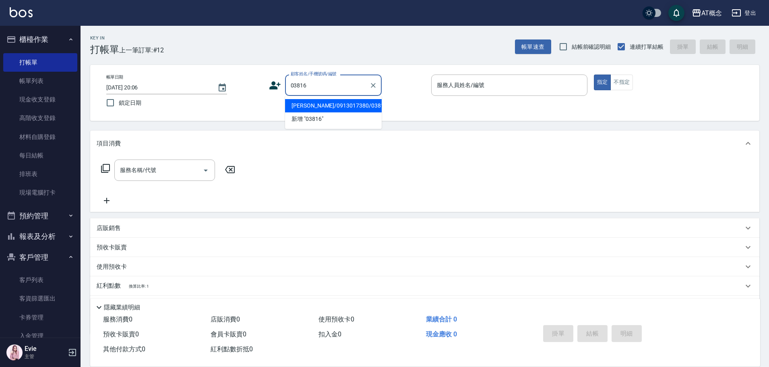
type input "[PERSON_NAME]/0913017380/03816"
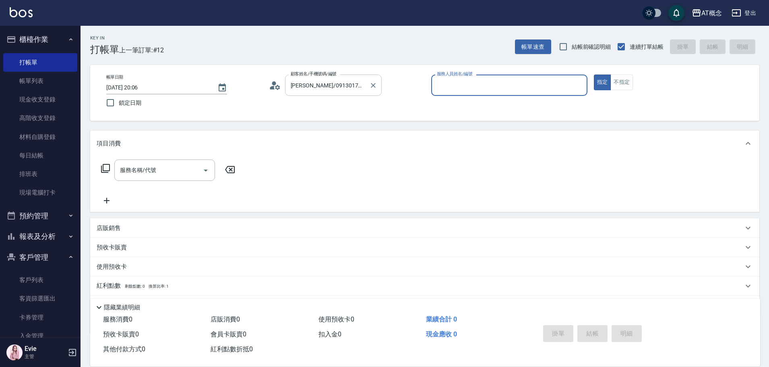
type input "[PERSON_NAME]-2"
click at [594, 75] on button "指定" at bounding box center [602, 83] width 17 height 16
type button "true"
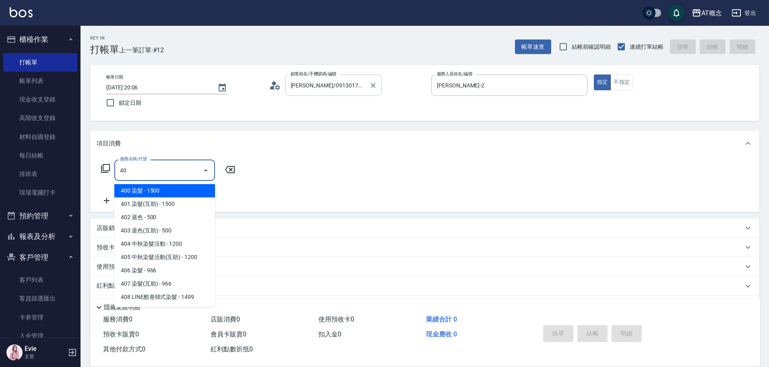
type input "401"
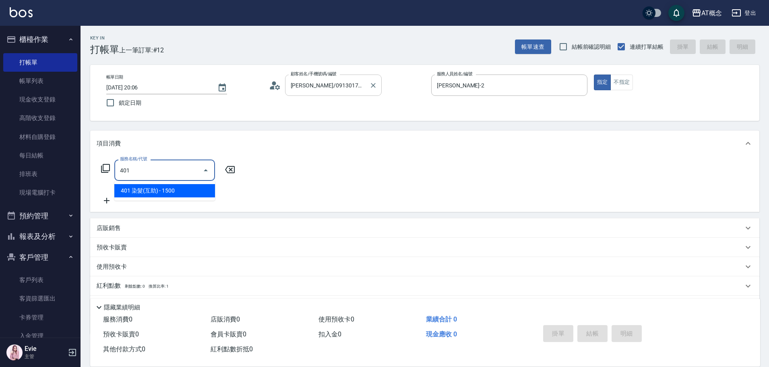
type input "150"
type input "401 染髮(互助)(401)"
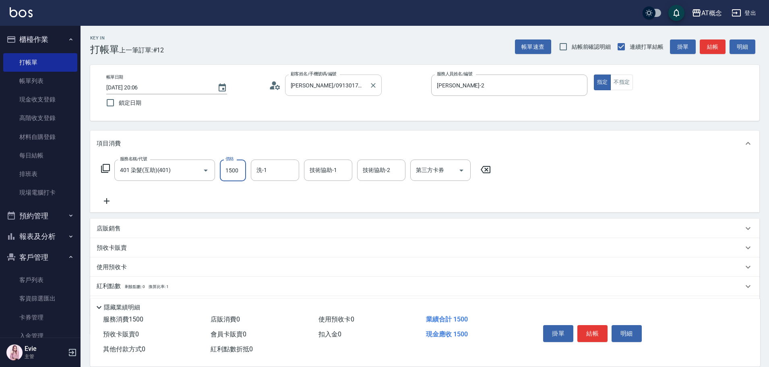
type input "0"
type input "17"
type input "10"
type input "179"
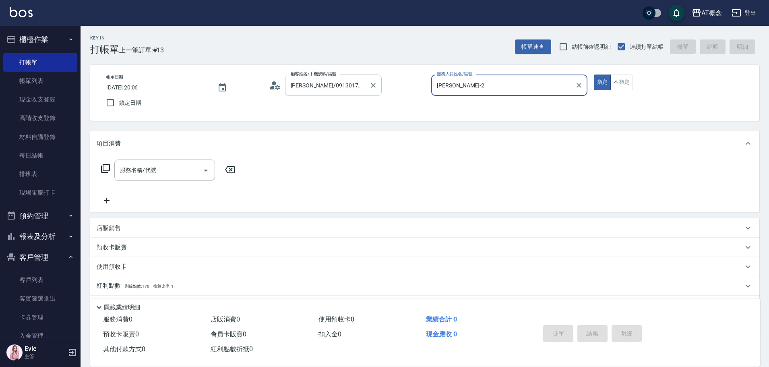
click at [594, 75] on button "指定" at bounding box center [602, 83] width 17 height 16
click at [108, 227] on p "店販銷售" at bounding box center [109, 228] width 24 height 8
click at [594, 75] on button "指定" at bounding box center [602, 83] width 17 height 16
click at [373, 88] on icon "Clear" at bounding box center [373, 85] width 8 height 8
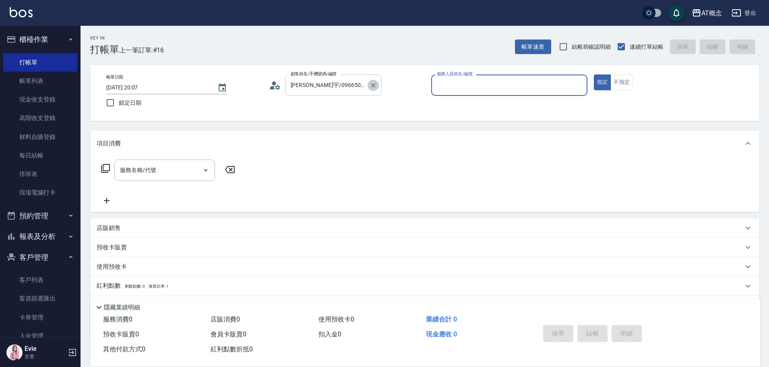
click at [372, 82] on icon "Clear" at bounding box center [373, 85] width 8 height 8
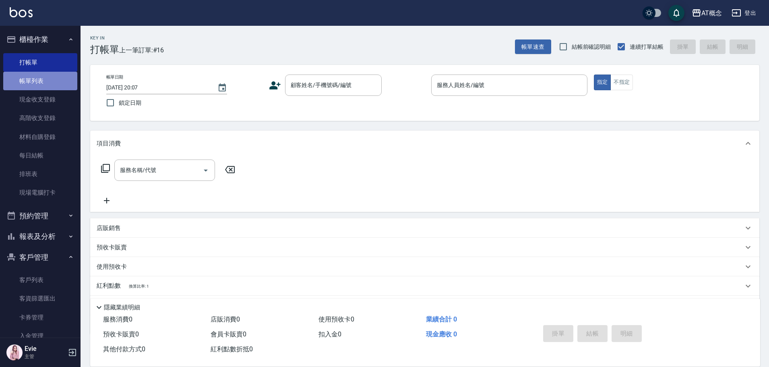
click at [45, 75] on link "帳單列表" at bounding box center [40, 81] width 74 height 19
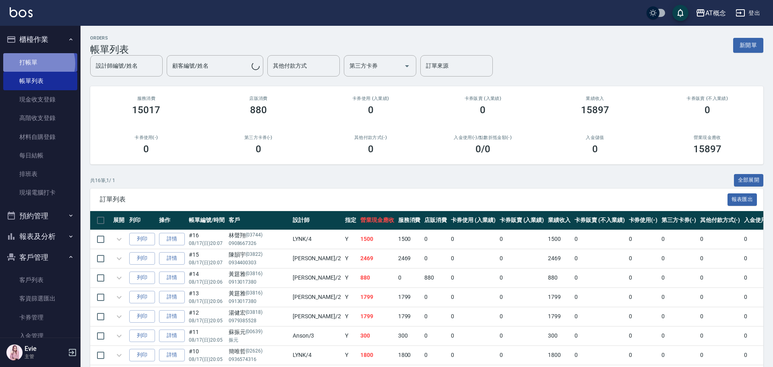
click at [37, 63] on link "打帳單" at bounding box center [40, 62] width 74 height 19
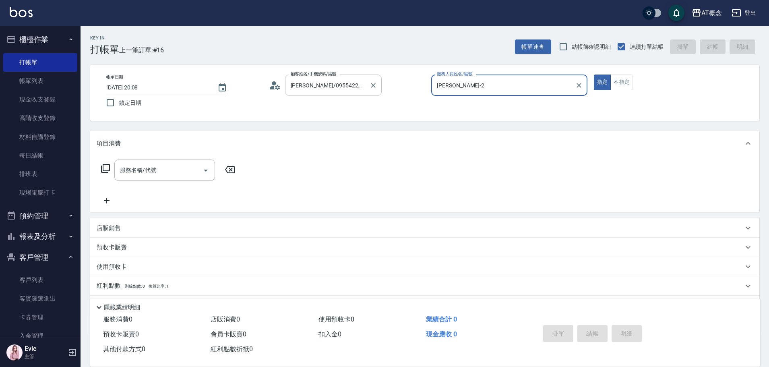
click at [594, 75] on button "指定" at bounding box center [602, 83] width 17 height 16
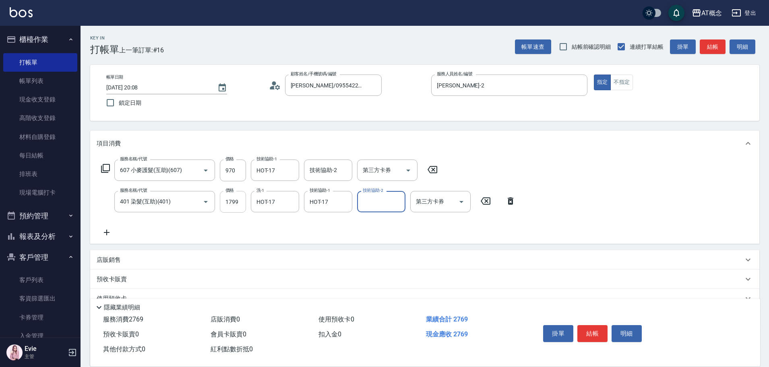
click at [230, 198] on input "1799" at bounding box center [233, 202] width 26 height 22
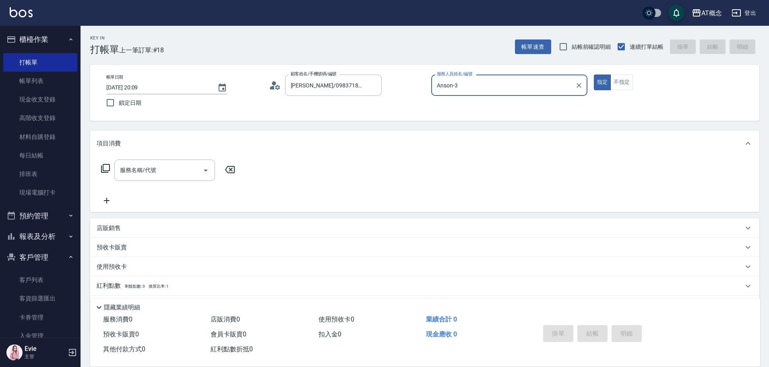
click at [594, 75] on button "指定" at bounding box center [602, 83] width 17 height 16
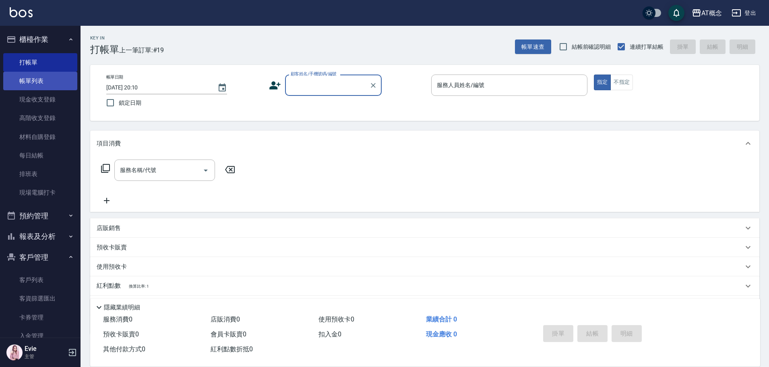
click at [44, 81] on link "帳單列表" at bounding box center [40, 81] width 74 height 19
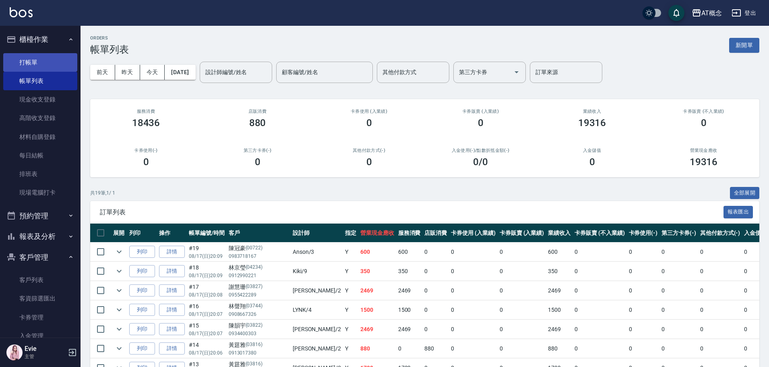
click at [38, 61] on link "打帳單" at bounding box center [40, 62] width 74 height 19
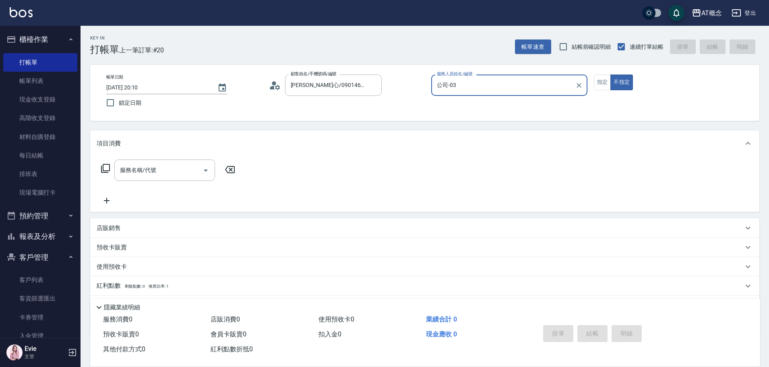
click at [611, 75] on button "不指定" at bounding box center [622, 83] width 23 height 16
drag, startPoint x: 466, startPoint y: 90, endPoint x: 397, endPoint y: 82, distance: 70.1
click at [397, 82] on div "帳單日期 [DATE] 20:10 鎖定日期 顧客姓名/手機號碼/編號 [PERSON_NAME]心/0901460066/03968 顧客姓名/手機號碼/編…" at bounding box center [425, 93] width 650 height 37
click at [611, 75] on button "不指定" at bounding box center [622, 83] width 23 height 16
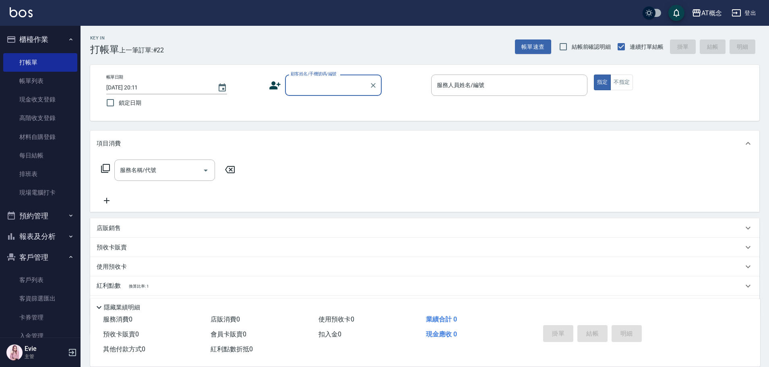
click at [42, 240] on button "報表及分析" at bounding box center [40, 236] width 74 height 21
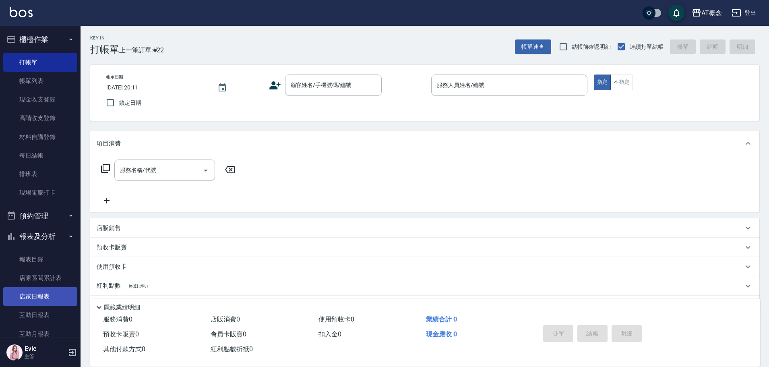
click at [35, 291] on link "店家日報表" at bounding box center [40, 296] width 74 height 19
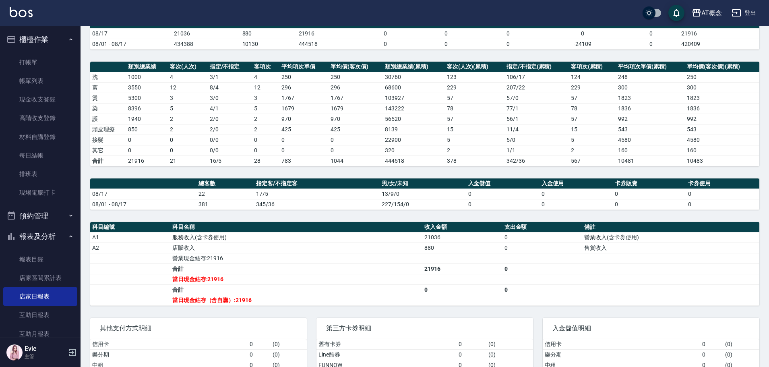
scroll to position [81, 0]
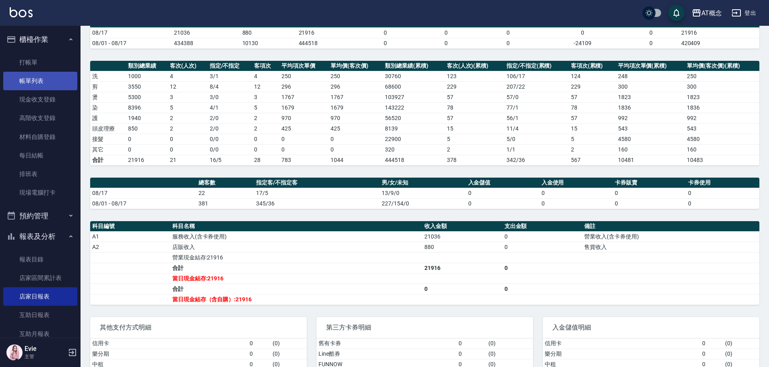
click at [26, 82] on link "帳單列表" at bounding box center [40, 81] width 74 height 19
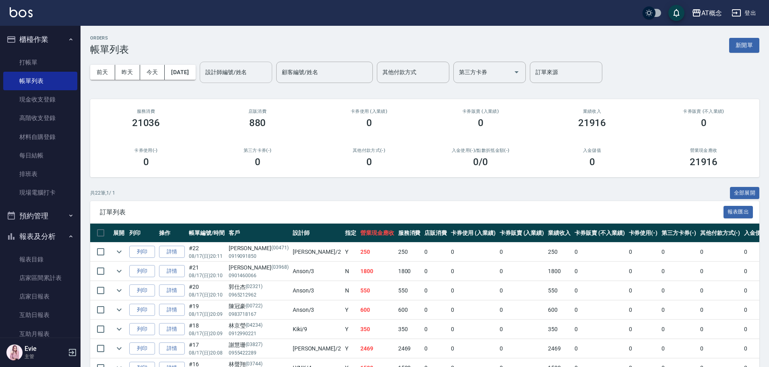
click at [233, 72] on input "設計師編號/姓名" at bounding box center [235, 72] width 65 height 14
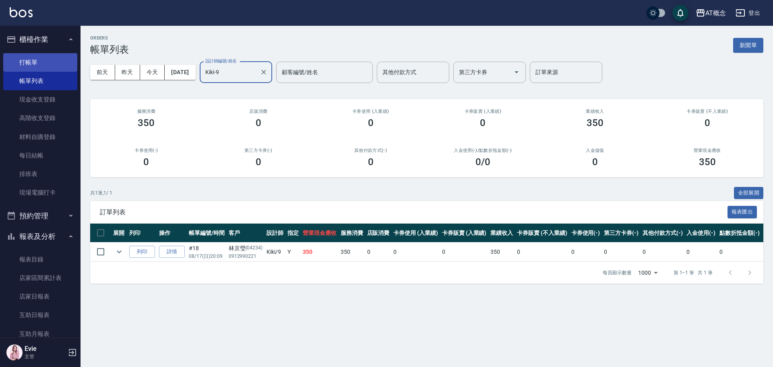
click at [31, 64] on link "打帳單" at bounding box center [40, 62] width 74 height 19
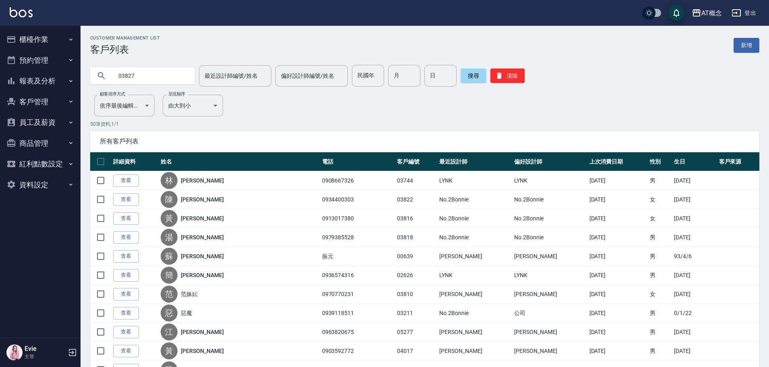
type input "03827"
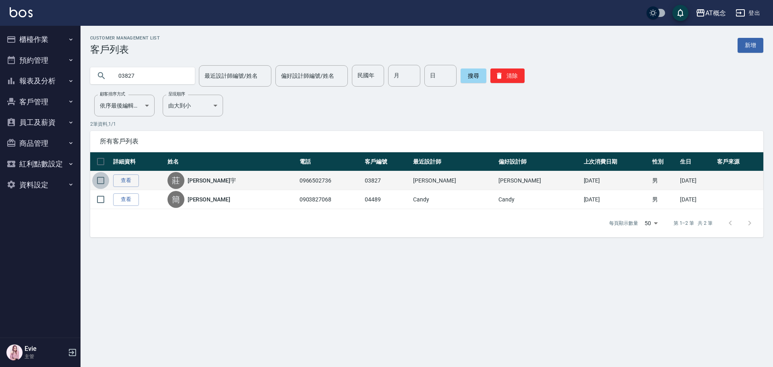
click at [101, 180] on input "checkbox" at bounding box center [100, 180] width 17 height 17
checkbox input "true"
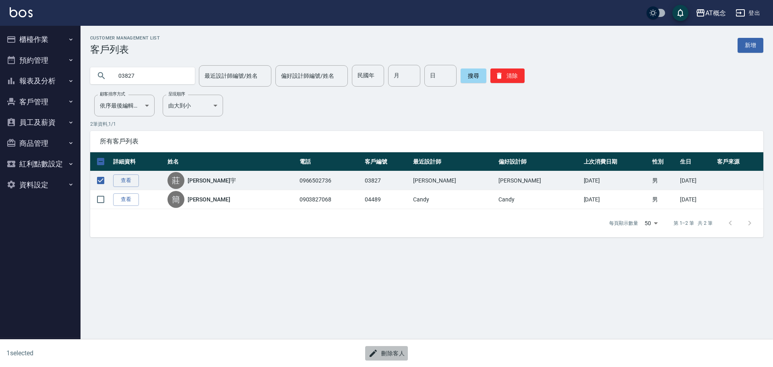
click at [393, 350] on button "刪除客人" at bounding box center [386, 353] width 43 height 15
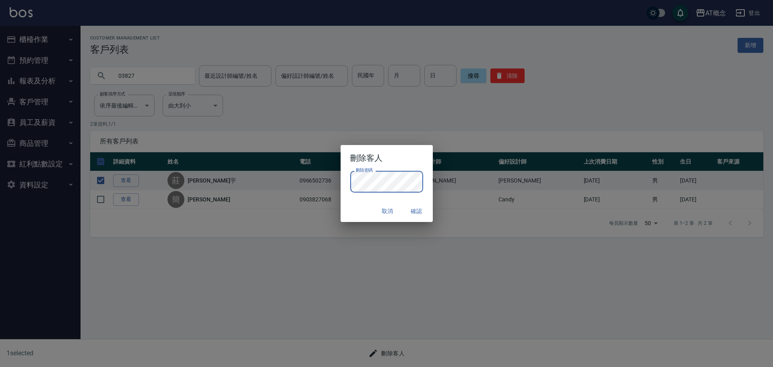
drag, startPoint x: 418, startPoint y: 211, endPoint x: 425, endPoint y: 205, distance: 9.4
click at [418, 211] on button "確認" at bounding box center [417, 211] width 26 height 15
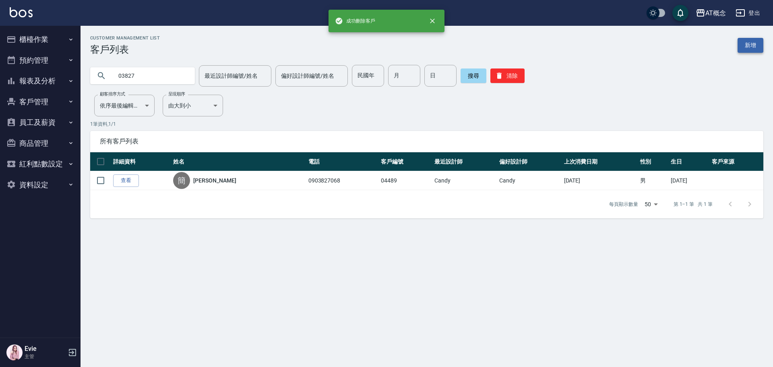
drag, startPoint x: 758, startPoint y: 43, endPoint x: 555, endPoint y: 90, distance: 208.7
click at [757, 43] on link "新增" at bounding box center [751, 45] width 26 height 15
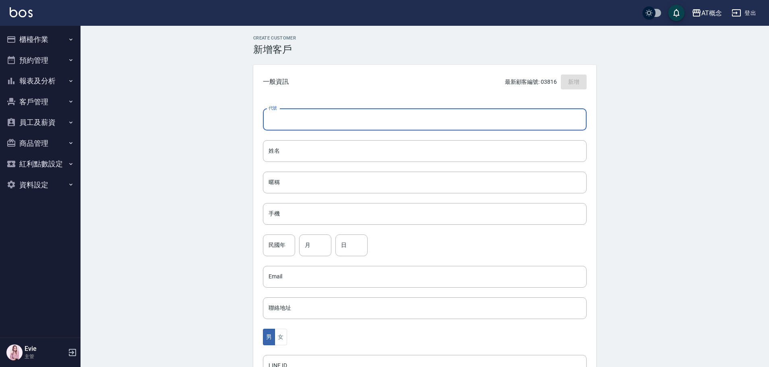
click at [395, 117] on input "代號" at bounding box center [425, 120] width 324 height 22
type input "03827"
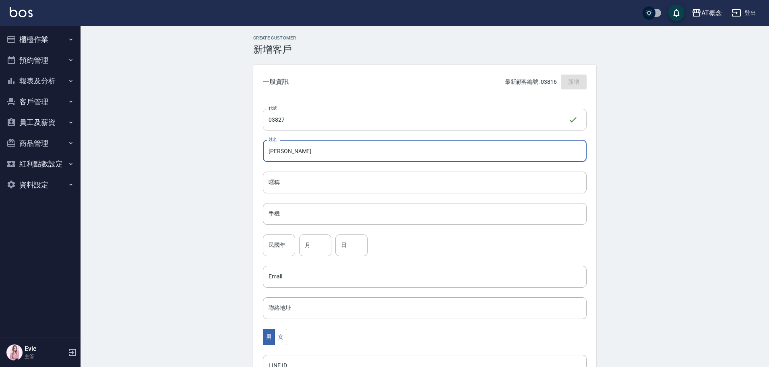
type input "謝慧珊"
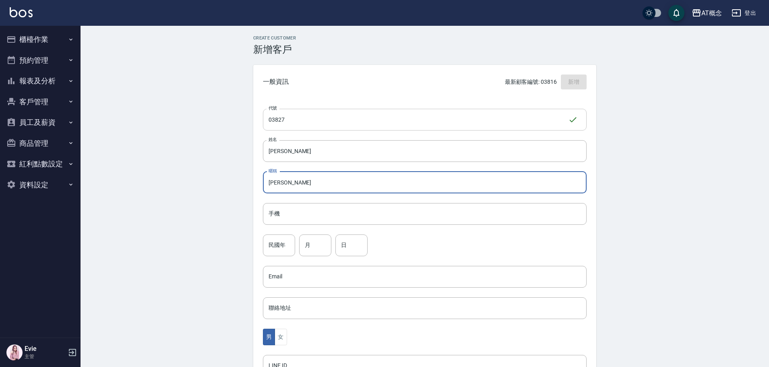
type input "慧珊"
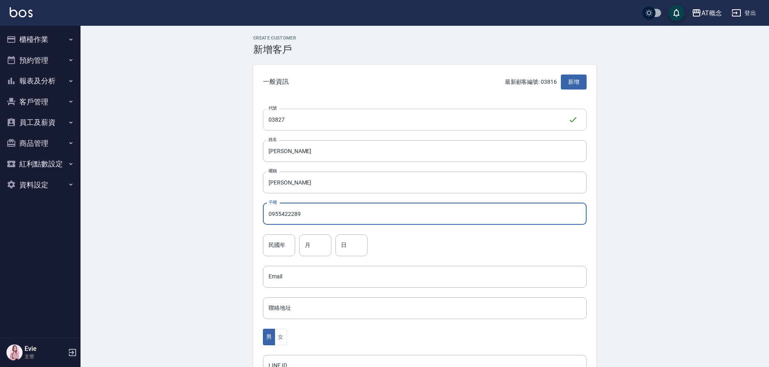
type input "0955422289"
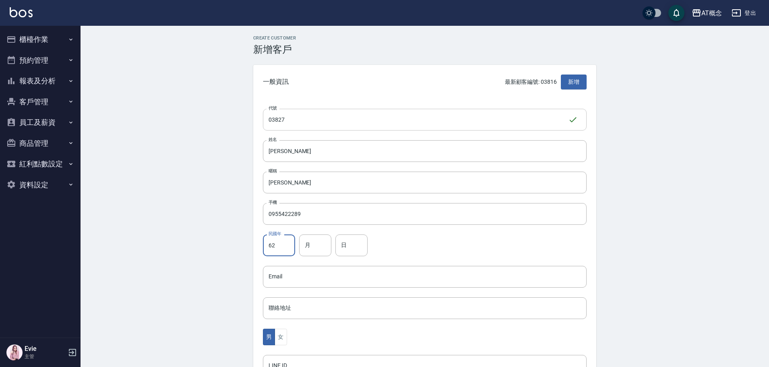
type input "62"
type input "4"
type input "26"
click at [283, 333] on button "女" at bounding box center [281, 337] width 12 height 17
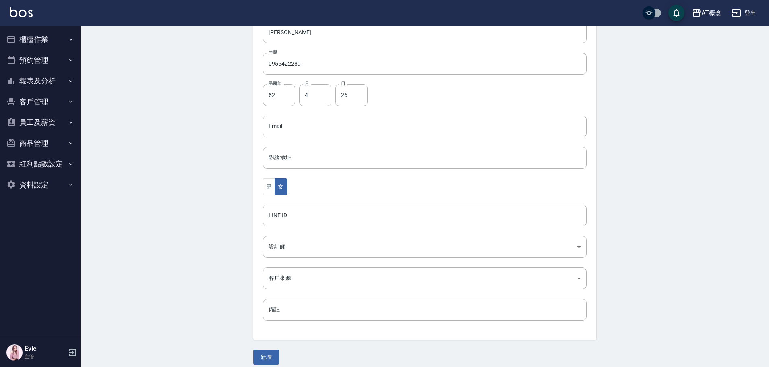
scroll to position [157, 0]
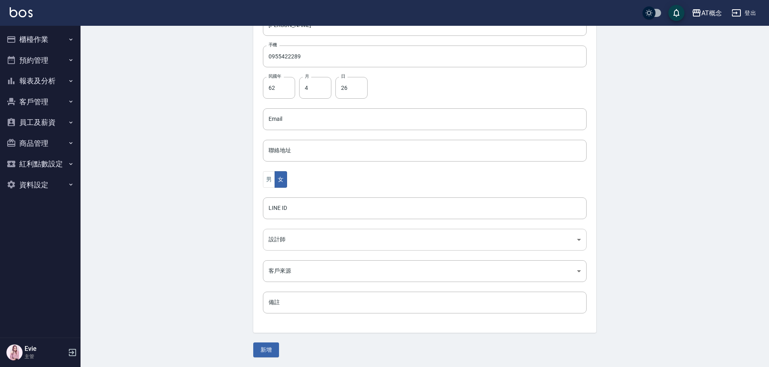
click at [285, 243] on body "AT概念 登出 櫃檯作業 打帳單 帳單列表 現金收支登錄 高階收支登錄 材料自購登錄 每日結帳 排班表 現場電腦打卡 預約管理 預約管理 單日預約紀錄 單週預…" at bounding box center [384, 105] width 769 height 524
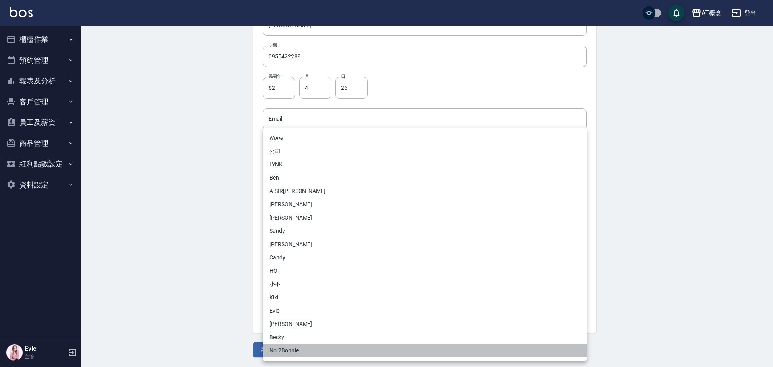
click at [285, 352] on li "No.2Bonnie" at bounding box center [425, 350] width 324 height 13
type input "20abcae0-810e-448a-b26a-bcbab897de4d"
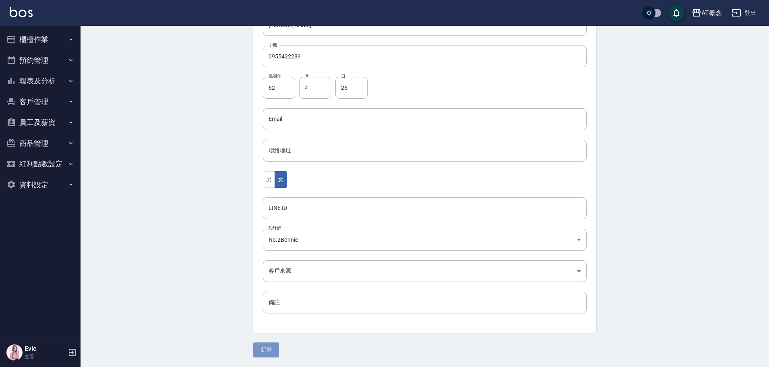
click at [262, 352] on button "新增" at bounding box center [266, 349] width 26 height 15
